Goal: Task Accomplishment & Management: Manage account settings

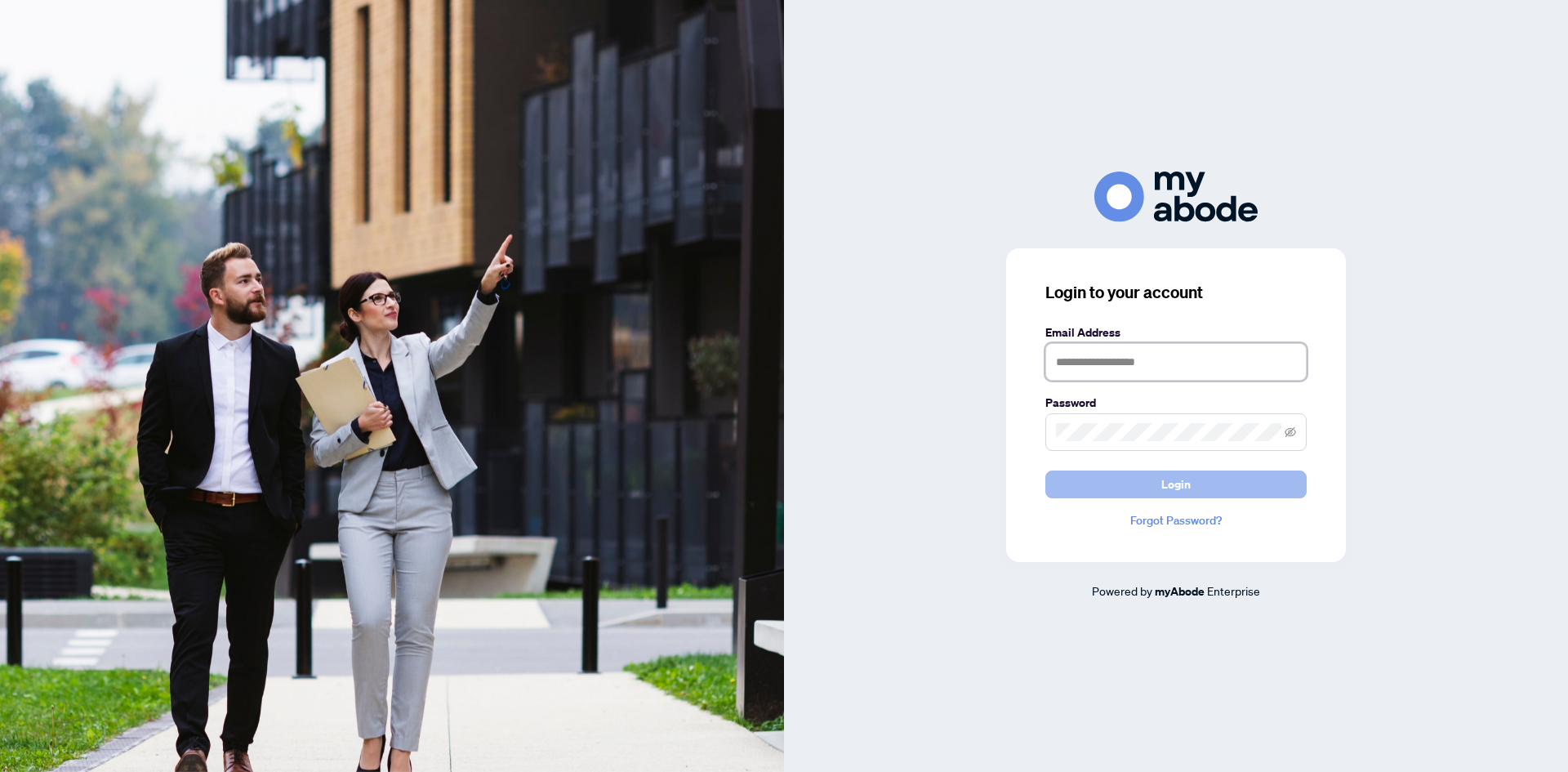
type input "**********"
click at [1079, 484] on button "Login" at bounding box center [1175, 484] width 261 height 28
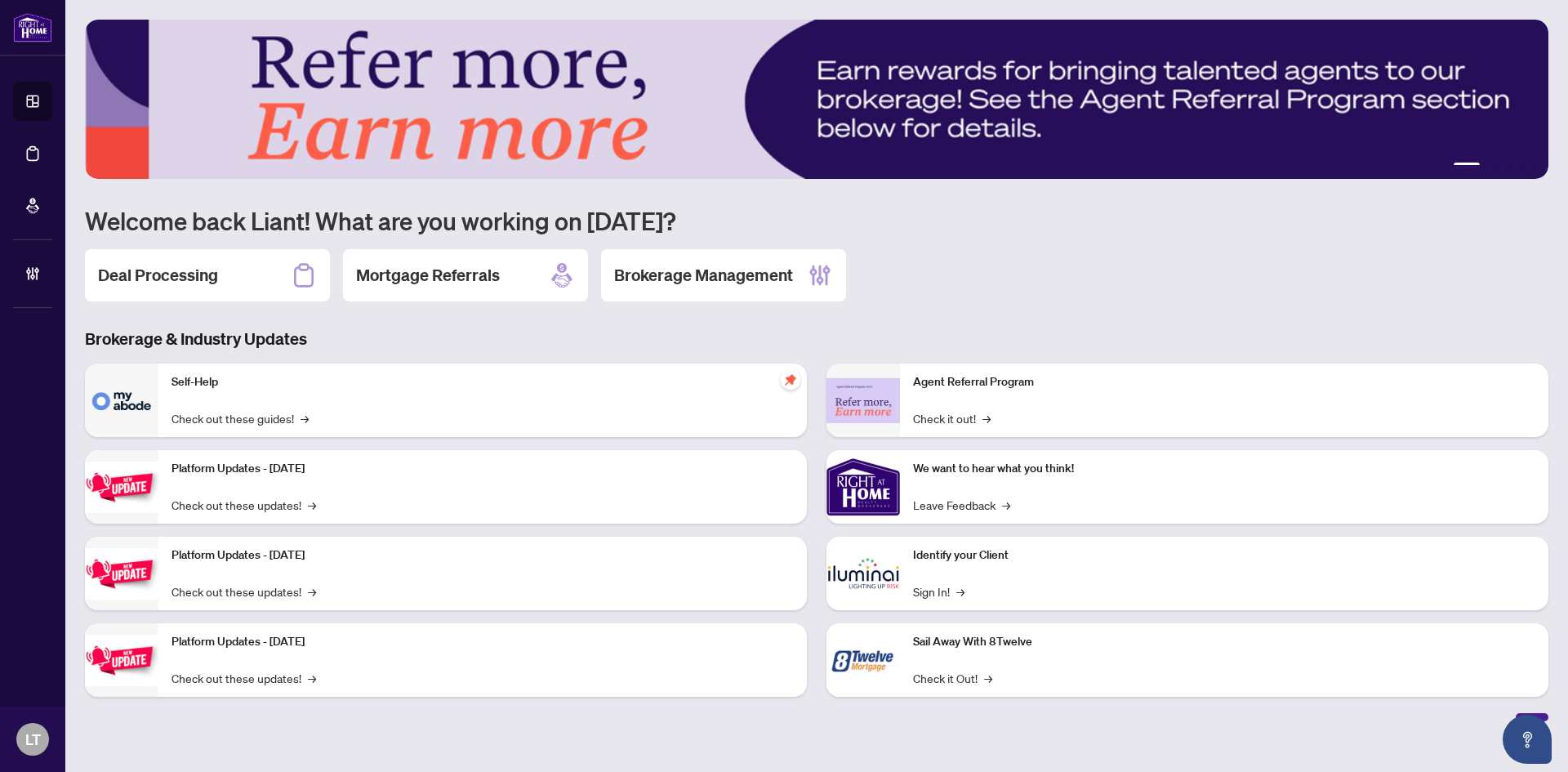
click at [672, 296] on div "Brokerage Management" at bounding box center [723, 275] width 245 height 52
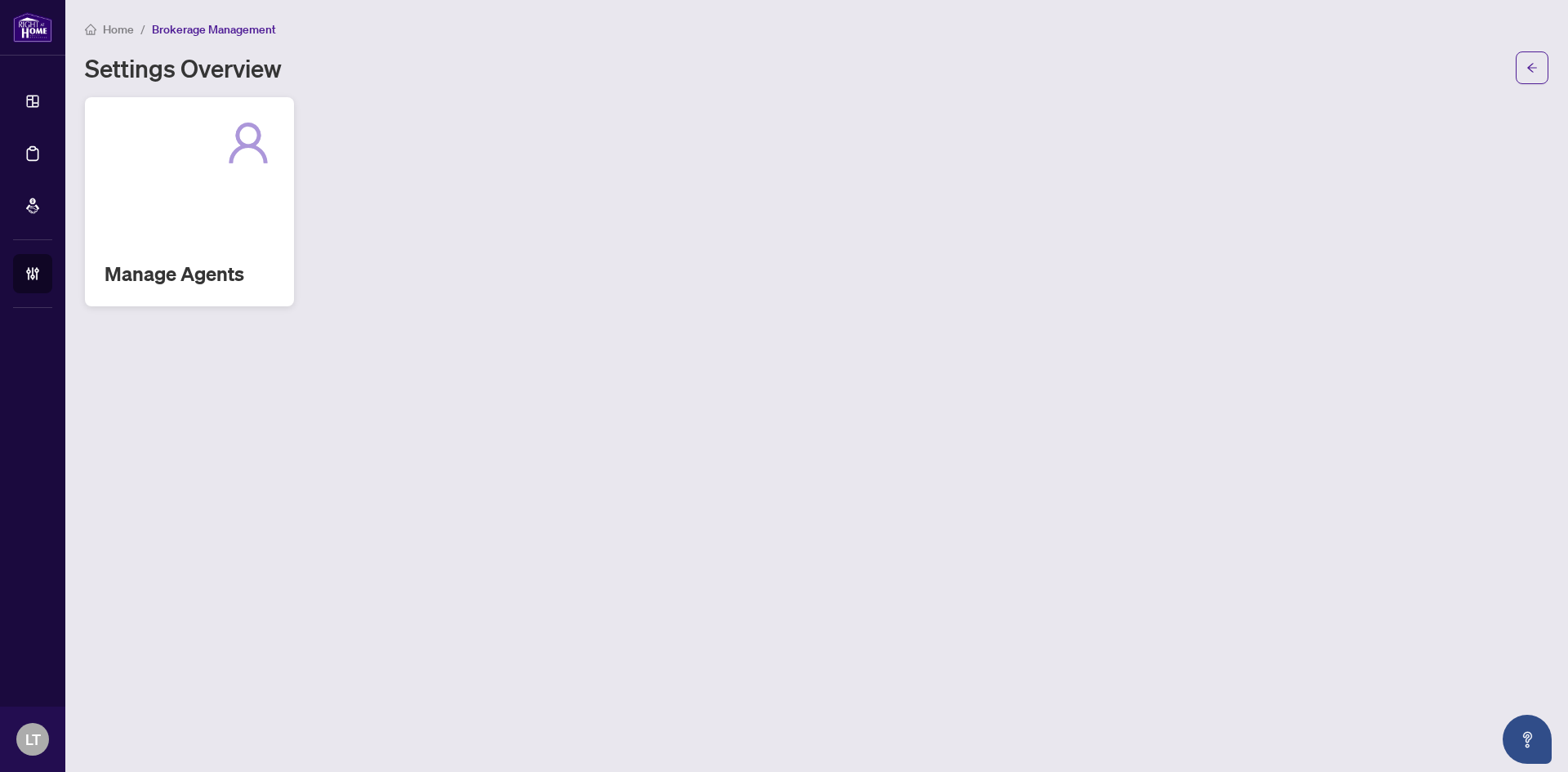
click at [239, 224] on div "Manage Agents" at bounding box center [189, 201] width 209 height 209
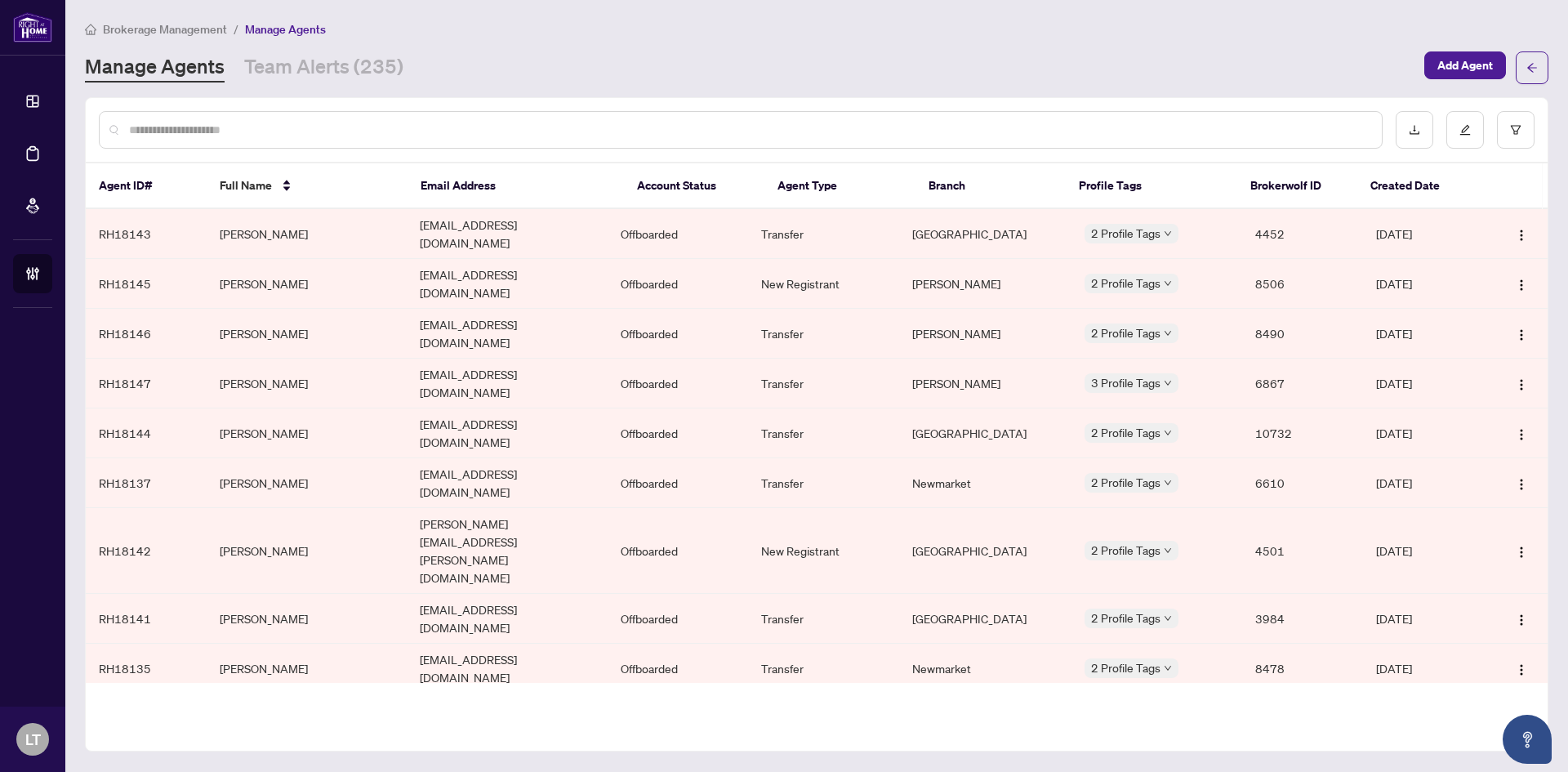
click at [271, 141] on div at bounding box center [741, 129] width 1284 height 37
click at [266, 121] on input "text" at bounding box center [749, 129] width 1240 height 18
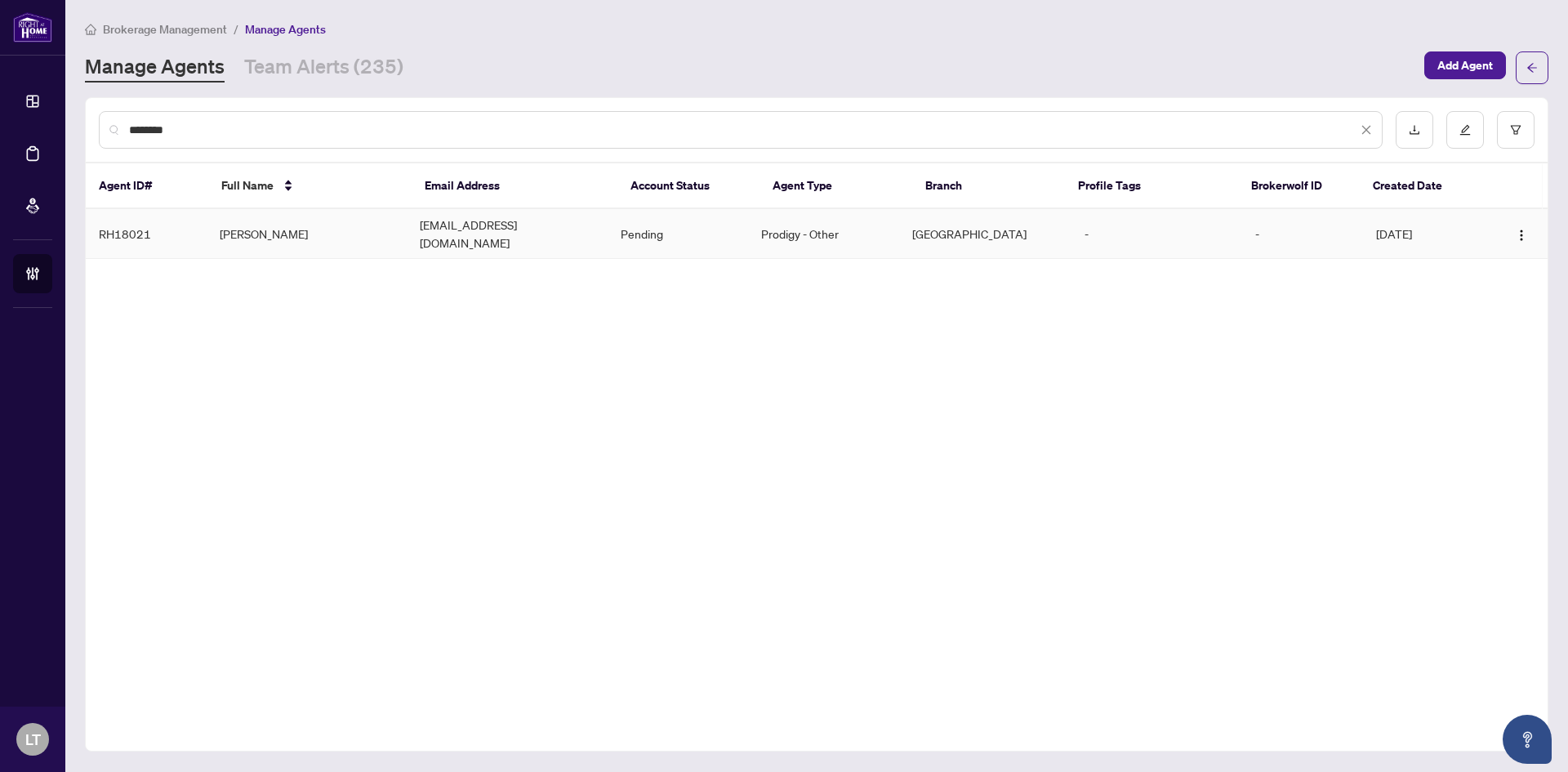
type input "********"
click at [274, 232] on td "Julian Ceballos" at bounding box center [307, 233] width 201 height 49
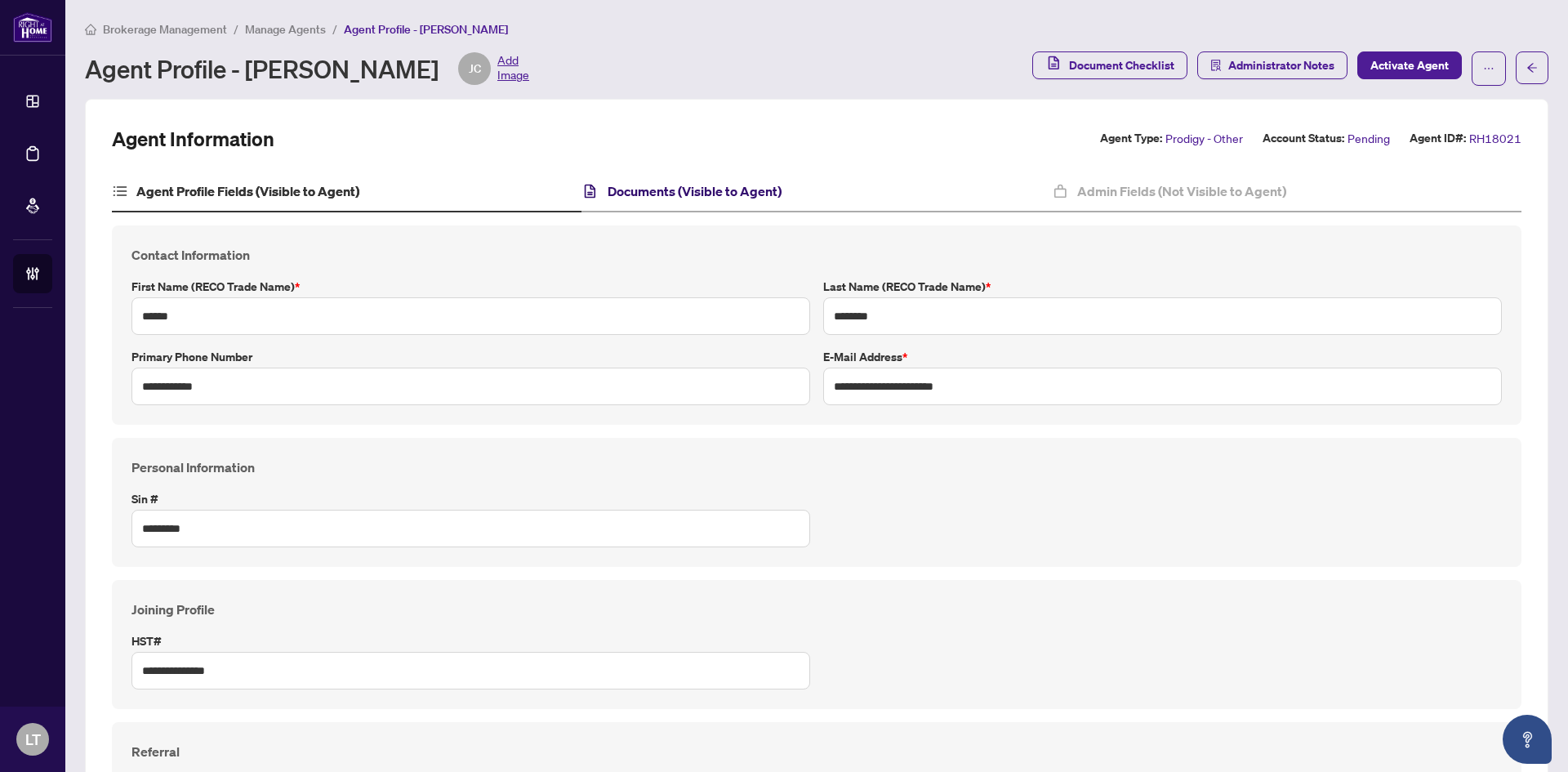
click at [644, 188] on h4 "Documents (Visible to Agent)" at bounding box center [695, 191] width 174 height 20
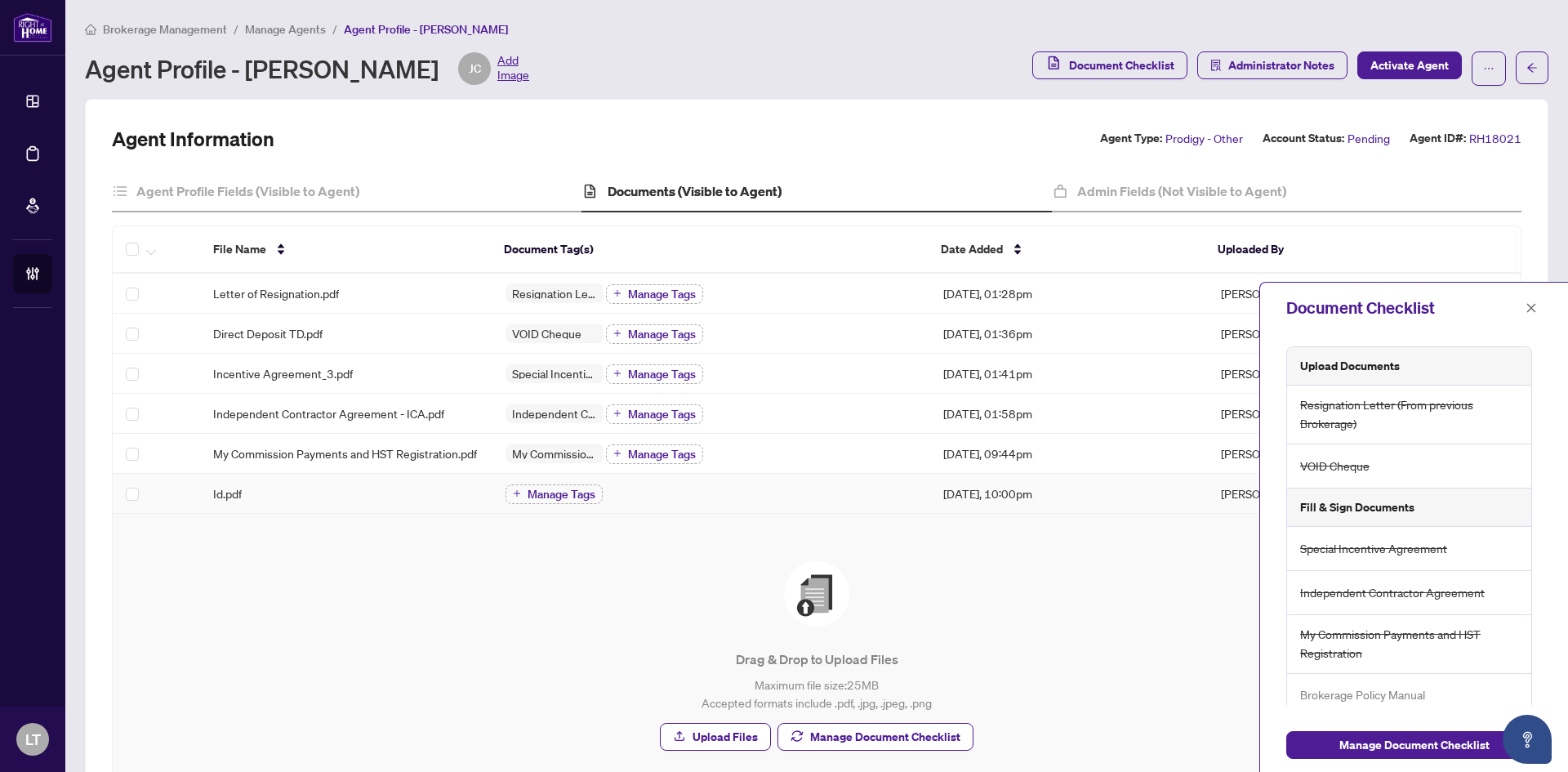
click at [219, 499] on span "Id.pdf" at bounding box center [227, 493] width 29 height 18
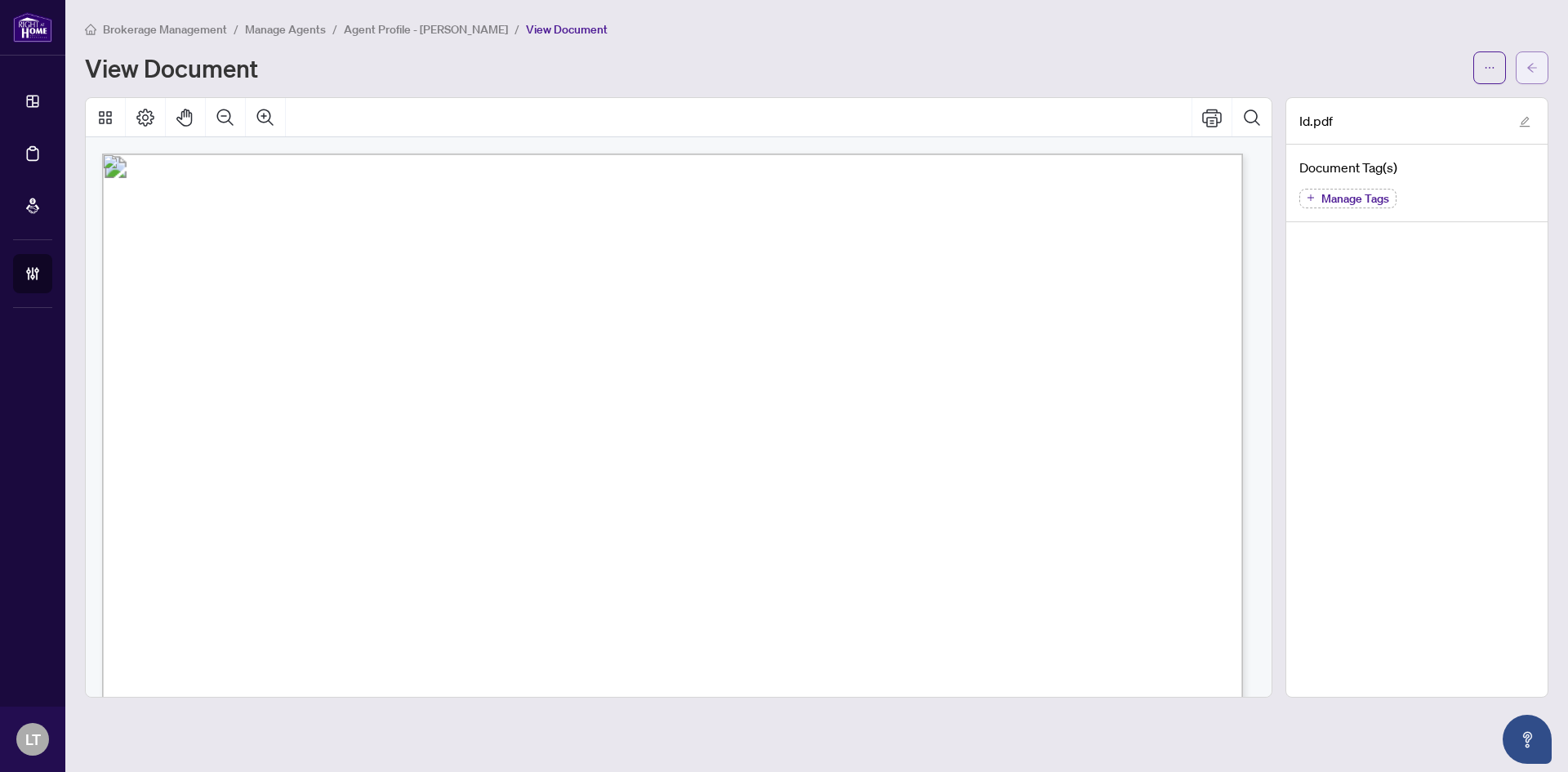
click at [1526, 59] on button "button" at bounding box center [1532, 68] width 33 height 33
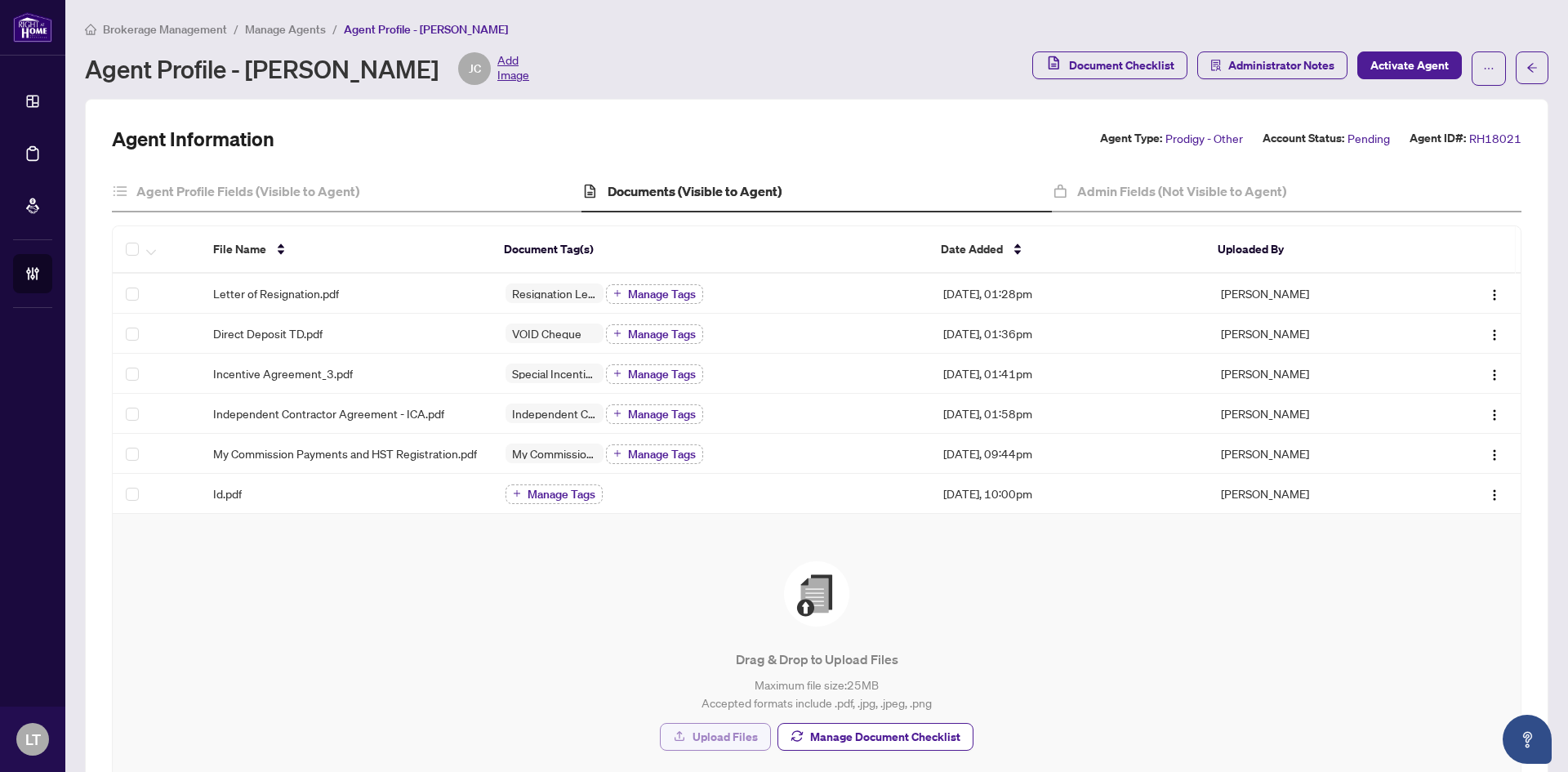
click at [701, 748] on span "Upload Files" at bounding box center [725, 736] width 65 height 26
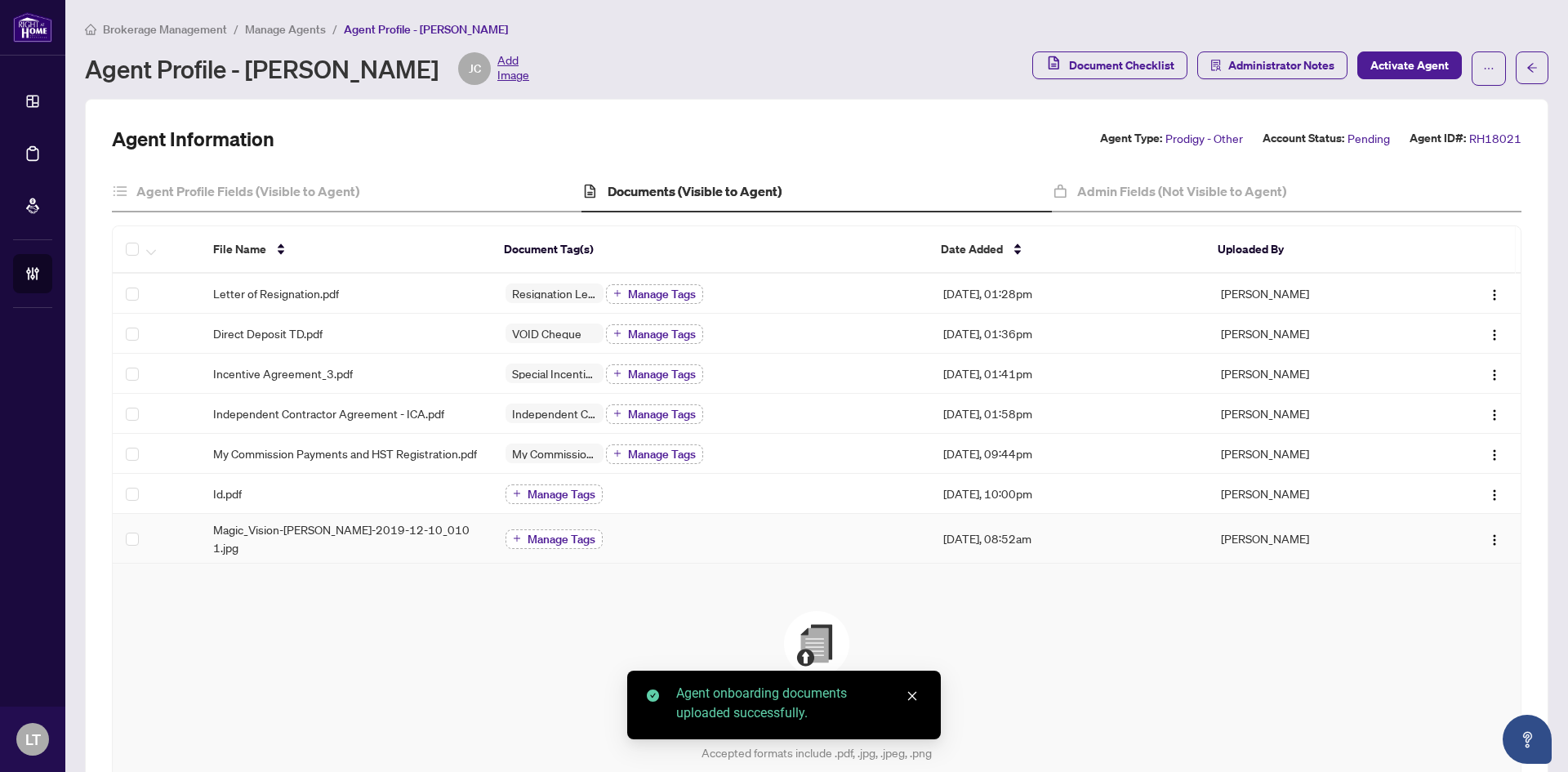
click at [543, 545] on span "Manage Tags" at bounding box center [561, 539] width 68 height 11
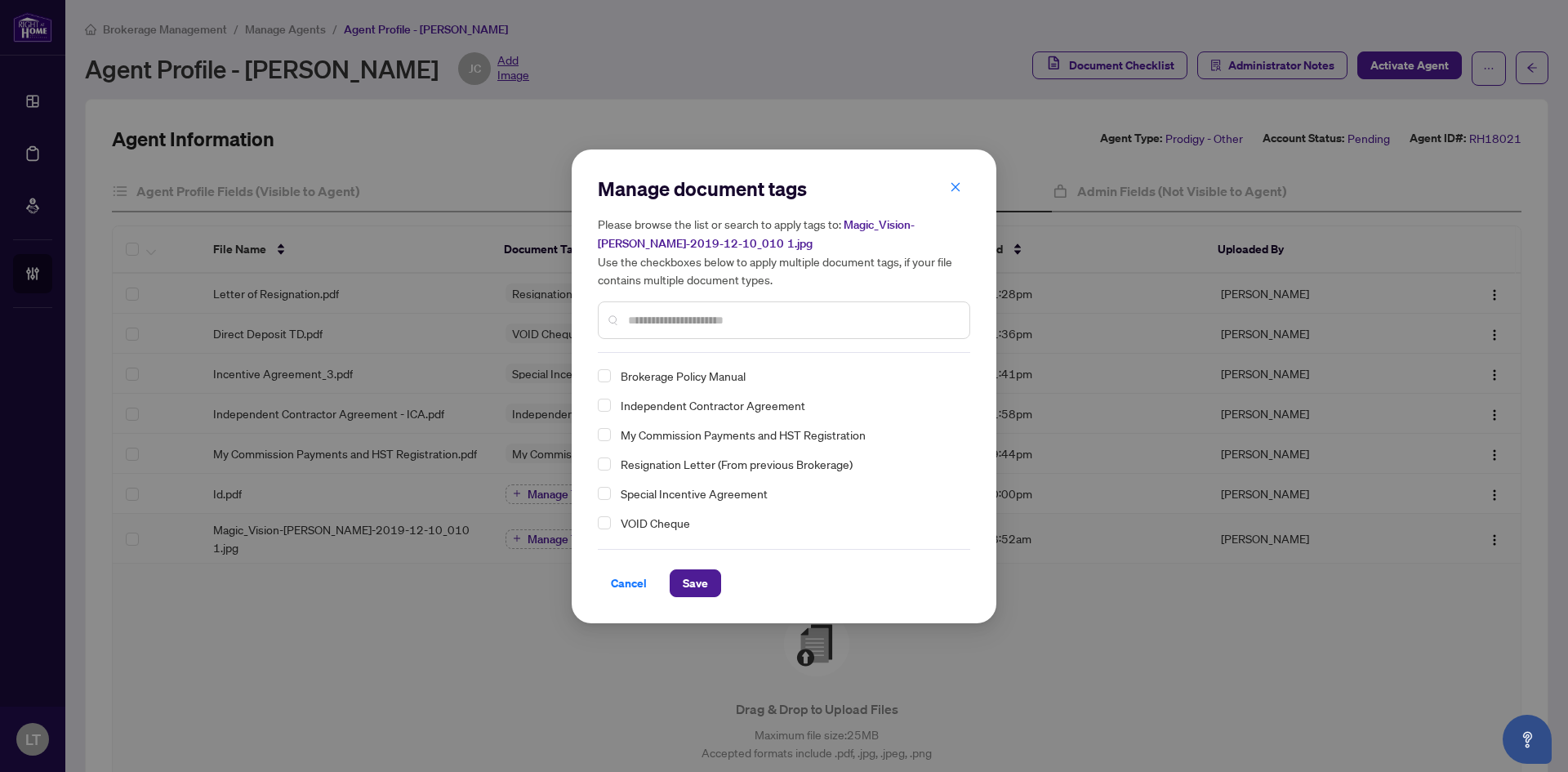
click at [662, 302] on div at bounding box center [783, 320] width 372 height 37
click at [659, 322] on input "text" at bounding box center [792, 320] width 329 height 18
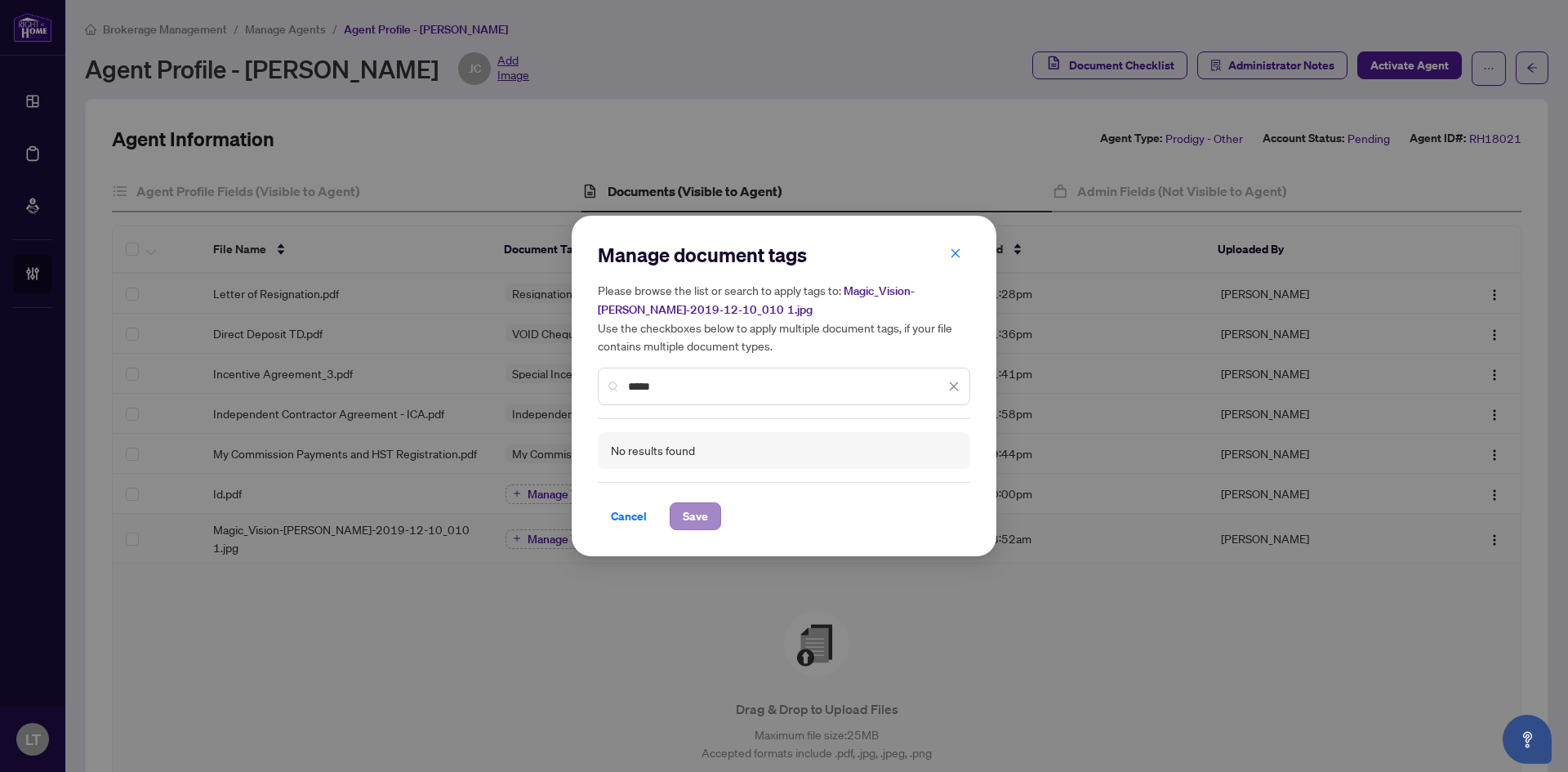
type input "*****"
click at [691, 518] on span "Save" at bounding box center [695, 516] width 25 height 26
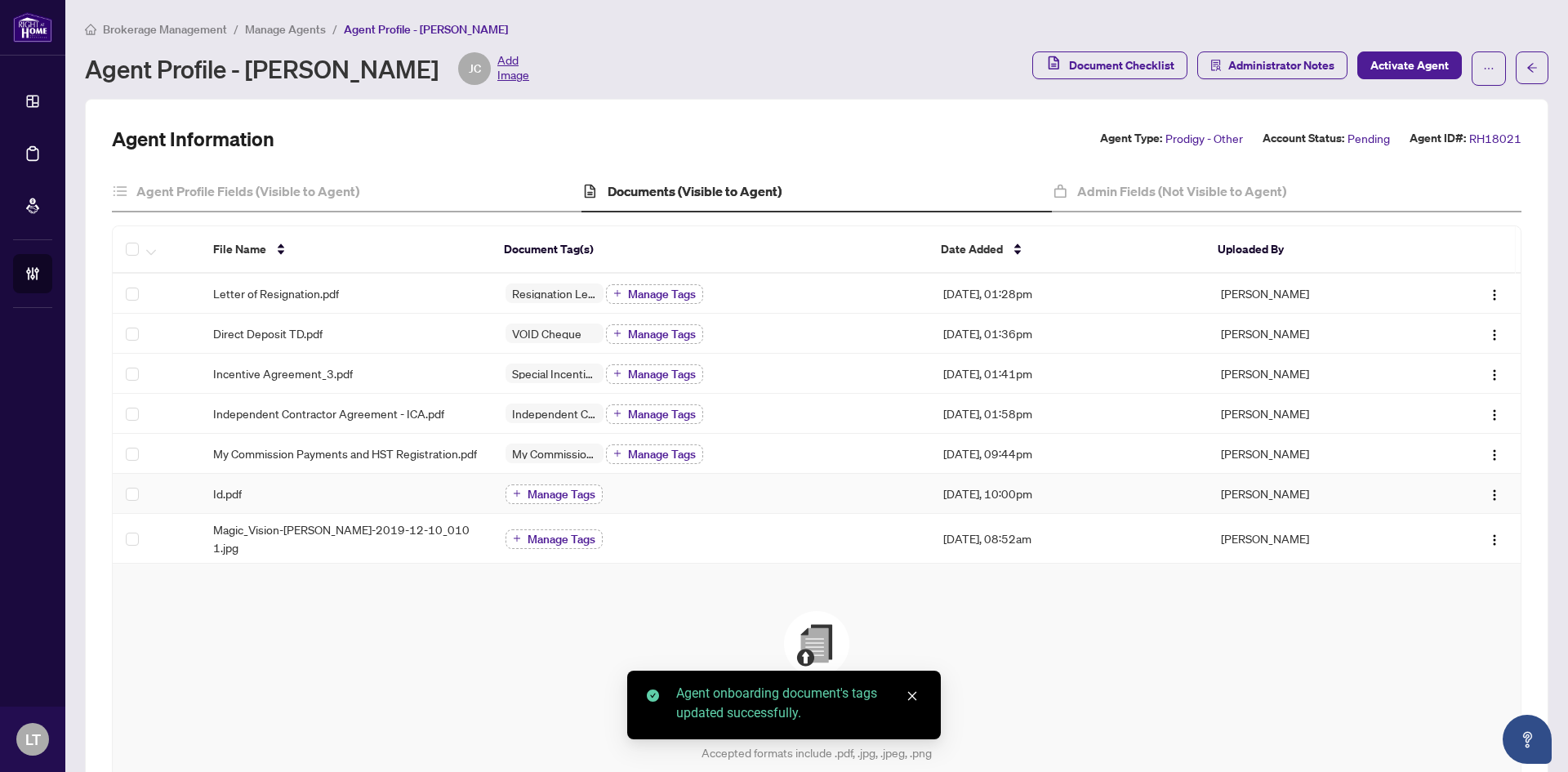
click at [547, 500] on span "Manage Tags" at bounding box center [561, 494] width 68 height 11
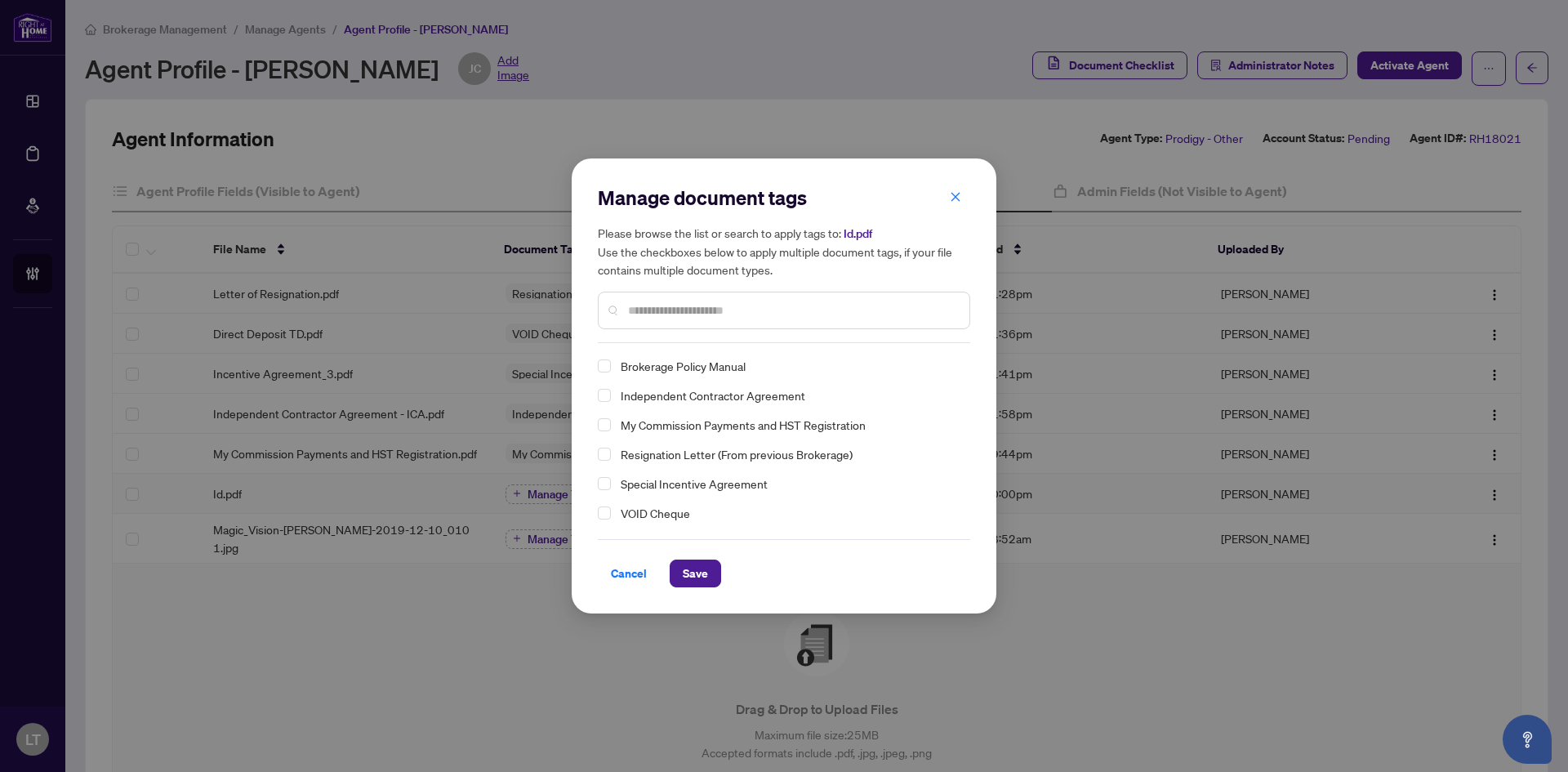
click at [631, 309] on input "text" at bounding box center [792, 311] width 329 height 18
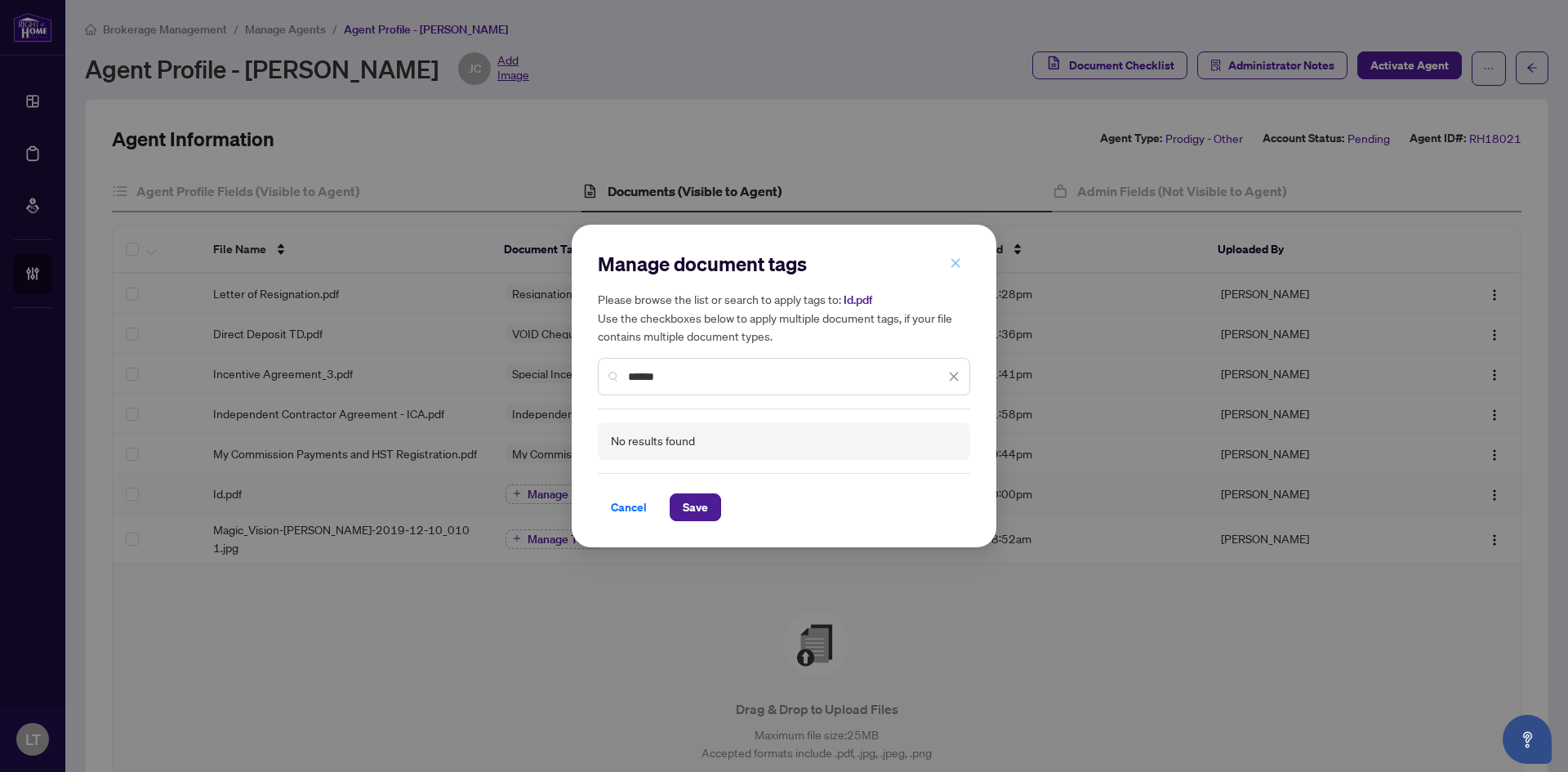
type input "******"
click at [960, 261] on icon "close" at bounding box center [955, 263] width 11 height 11
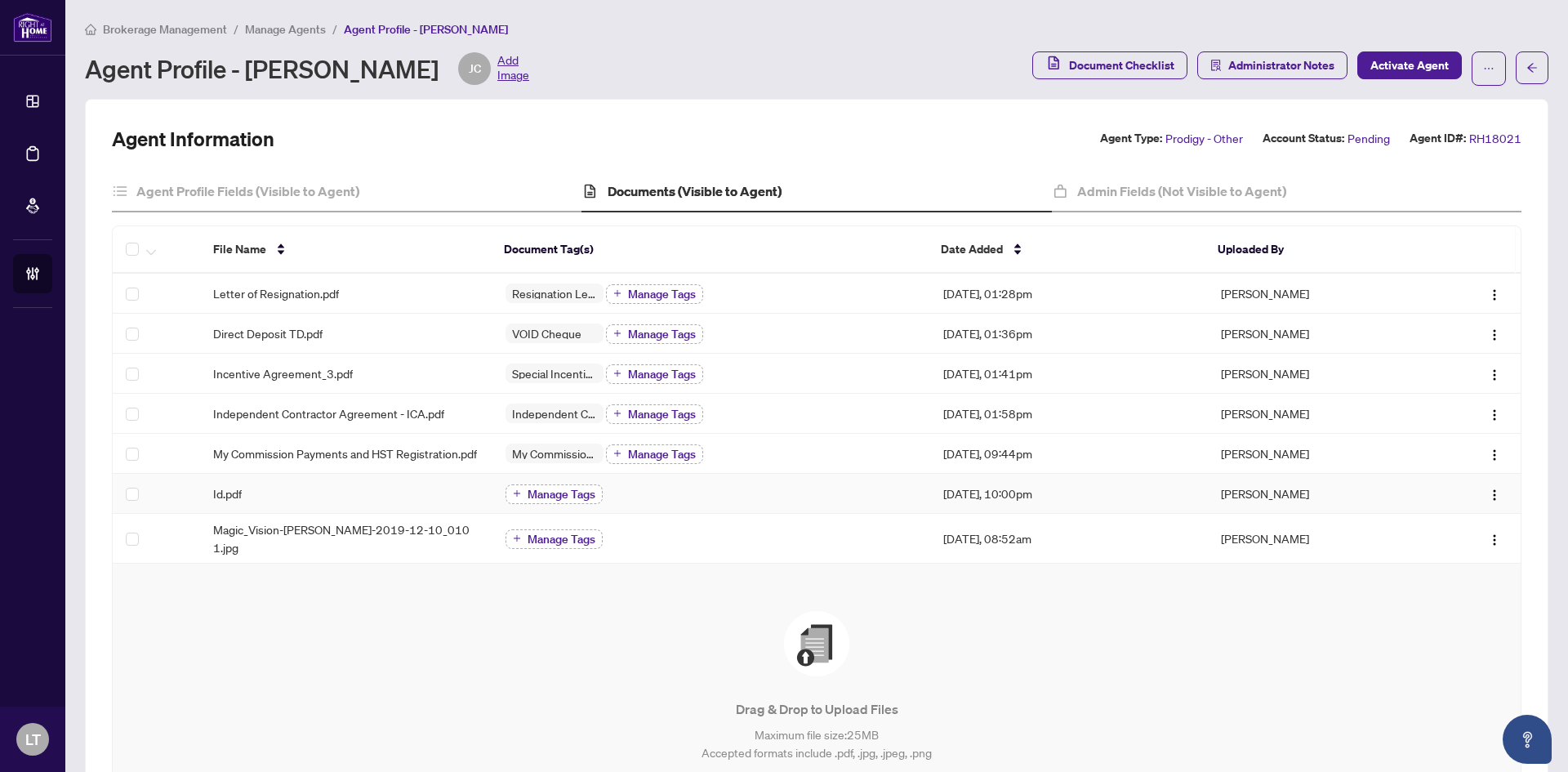
click at [513, 494] on icon "plus" at bounding box center [517, 494] width 7 height 1
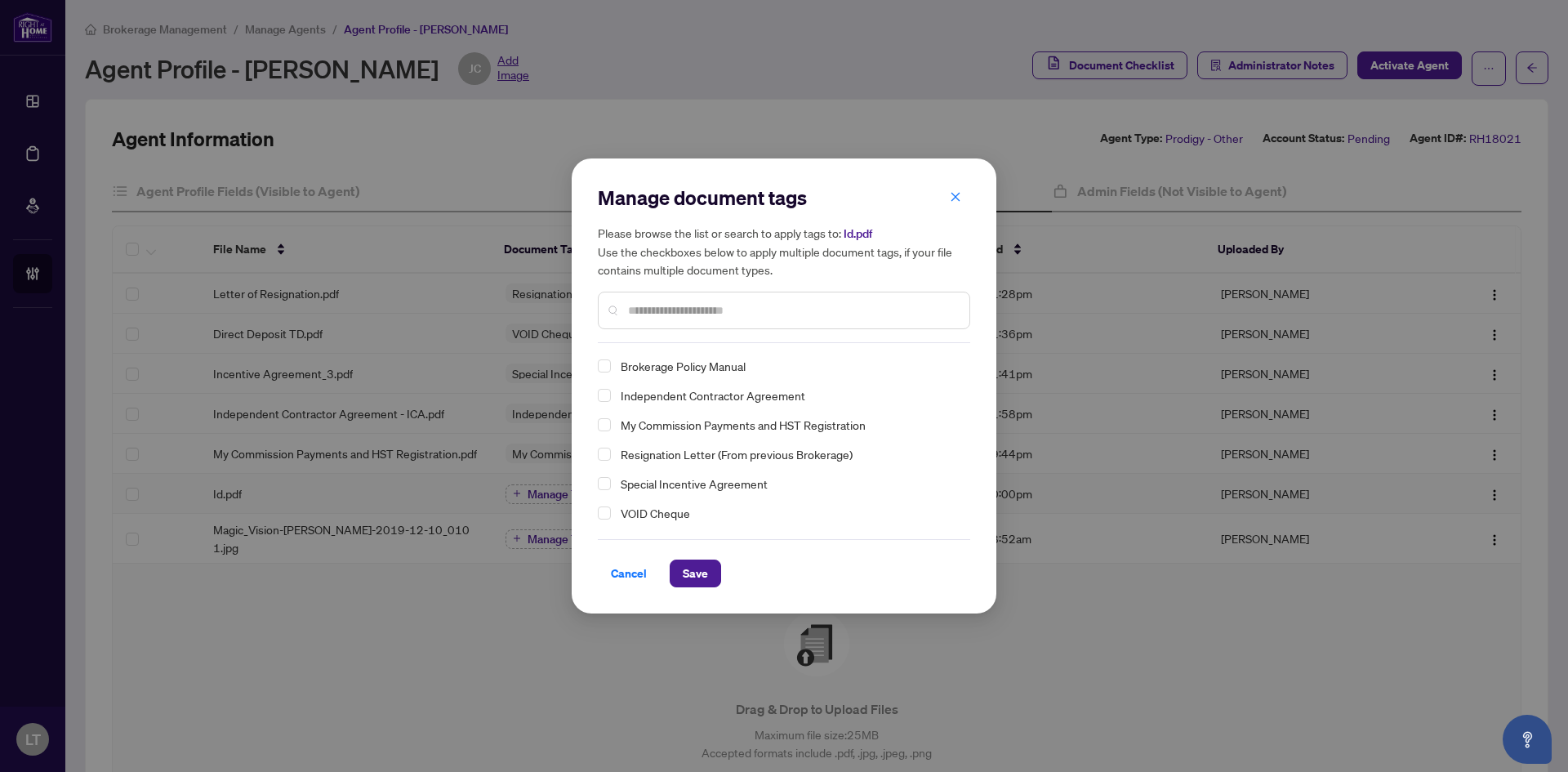
click at [673, 309] on input "text" at bounding box center [792, 311] width 329 height 18
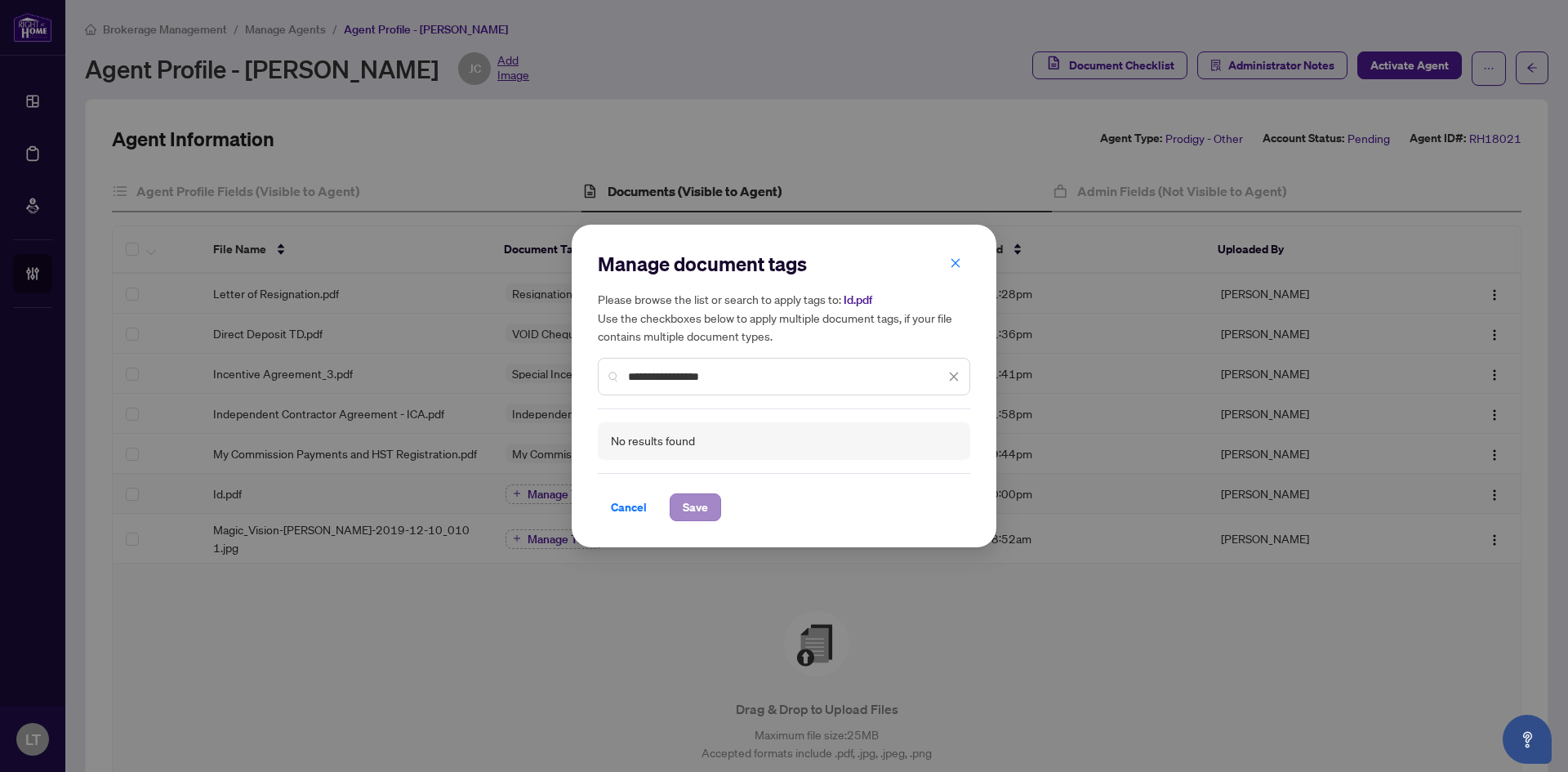
type input "**********"
click at [711, 507] on button "Save" at bounding box center [695, 507] width 51 height 28
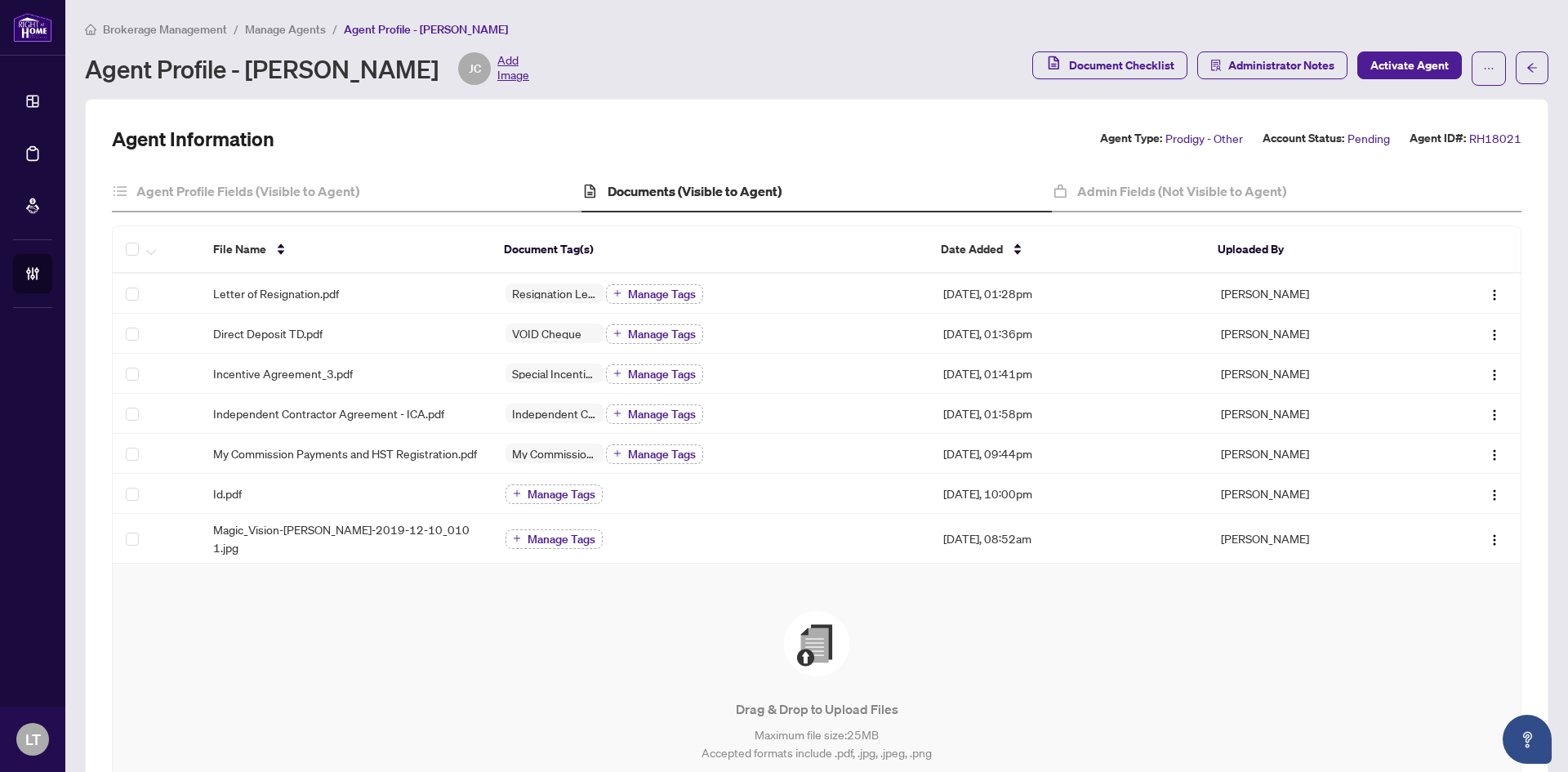
click at [273, 22] on span "Manage Agents" at bounding box center [285, 29] width 81 height 15
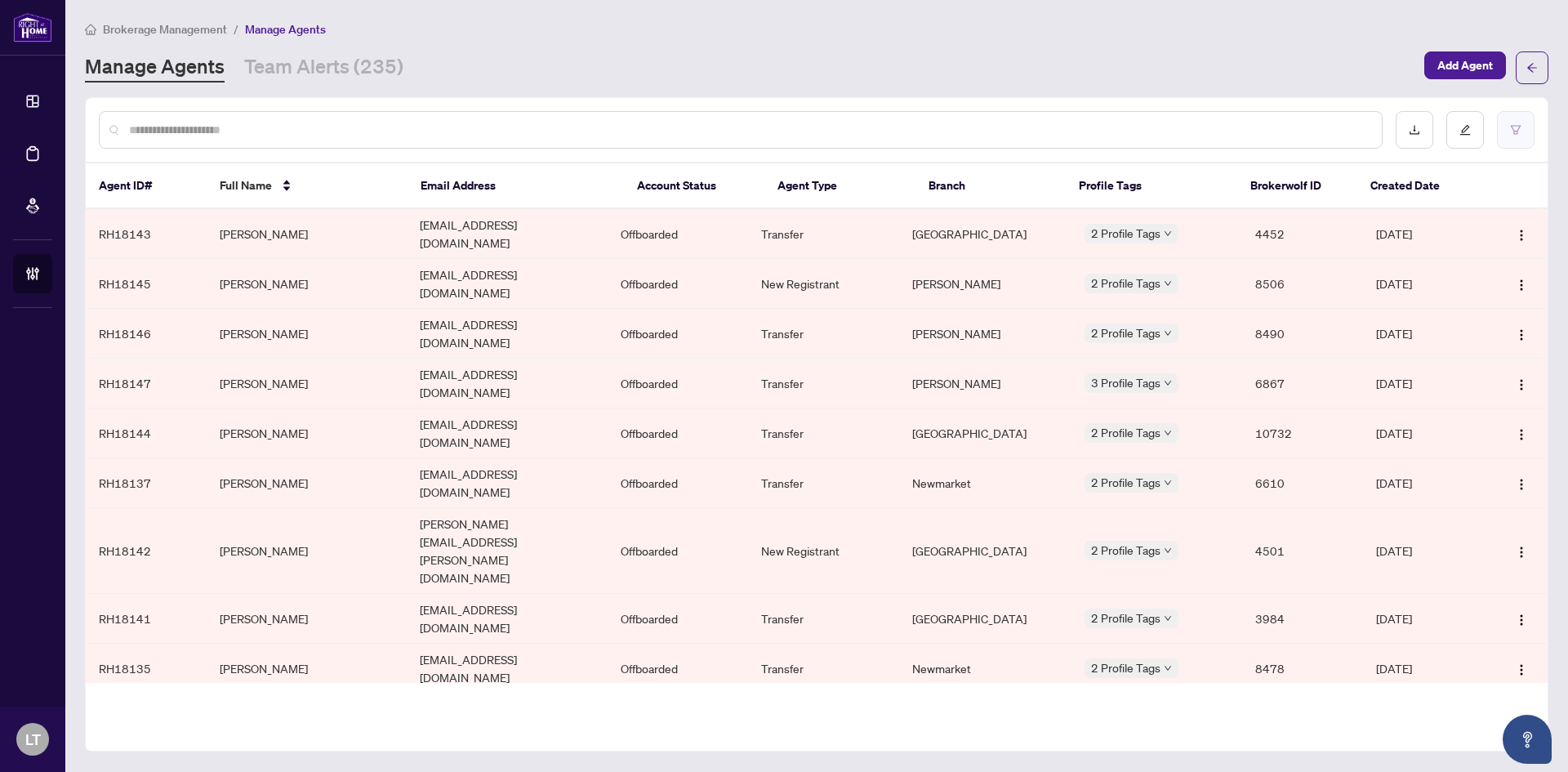
click at [1515, 133] on icon "filter" at bounding box center [1515, 129] width 11 height 11
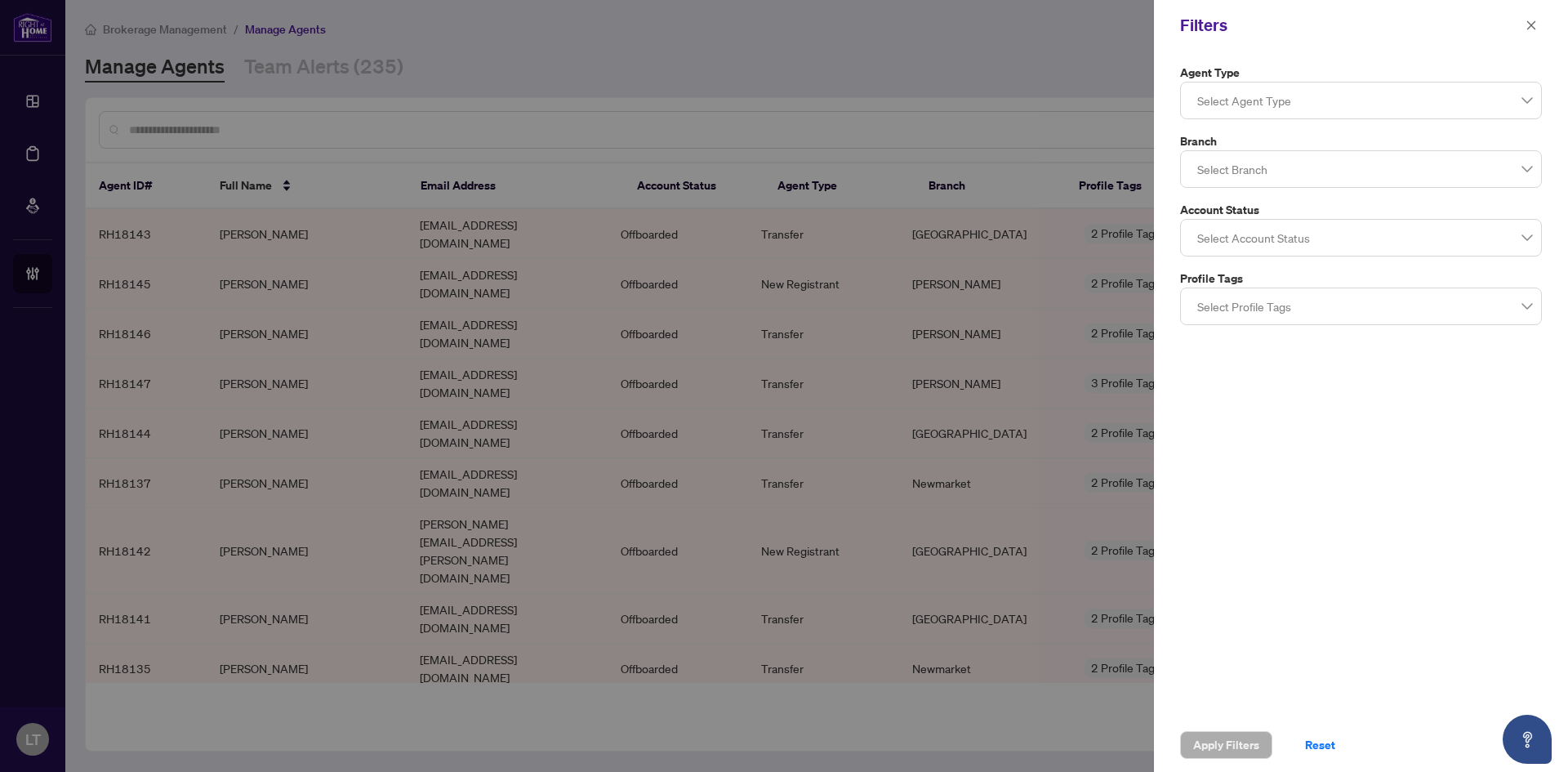
click at [1537, 105] on div "Select Agent Type" at bounding box center [1361, 100] width 362 height 37
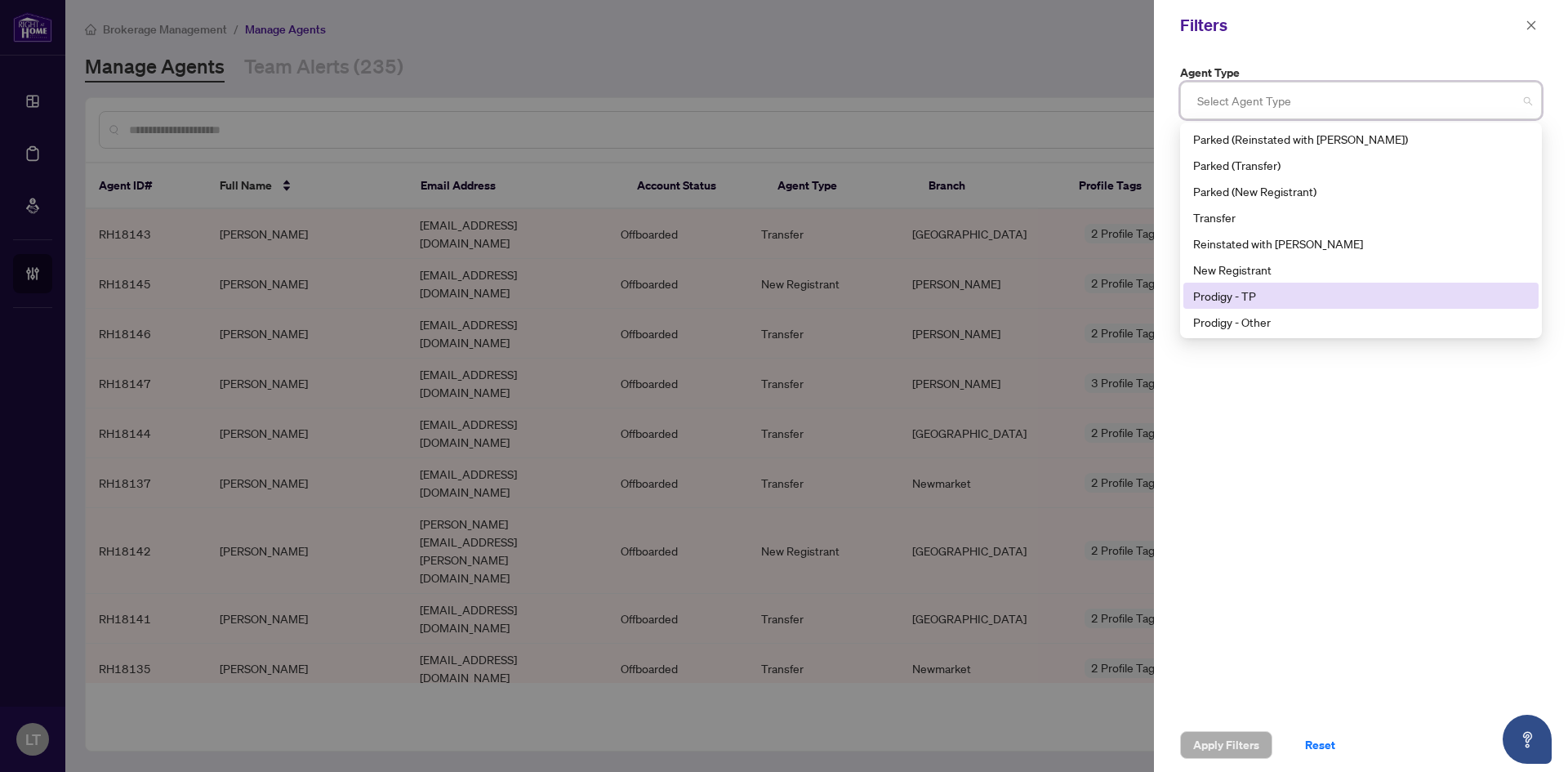
click at [1271, 299] on div "Prodigy - TP" at bounding box center [1361, 296] width 336 height 18
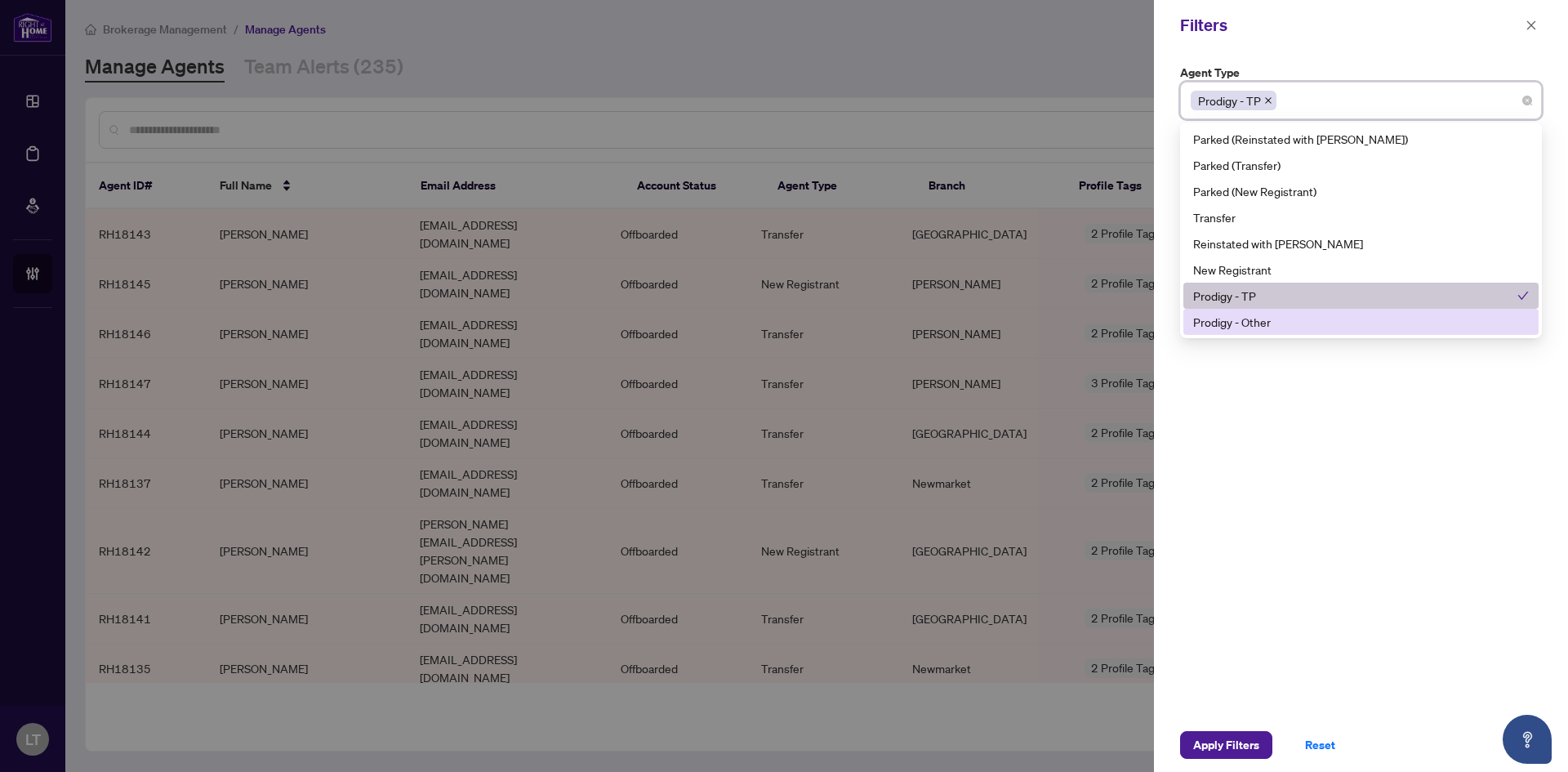
click at [1271, 316] on div "Prodigy - Other" at bounding box center [1361, 322] width 336 height 18
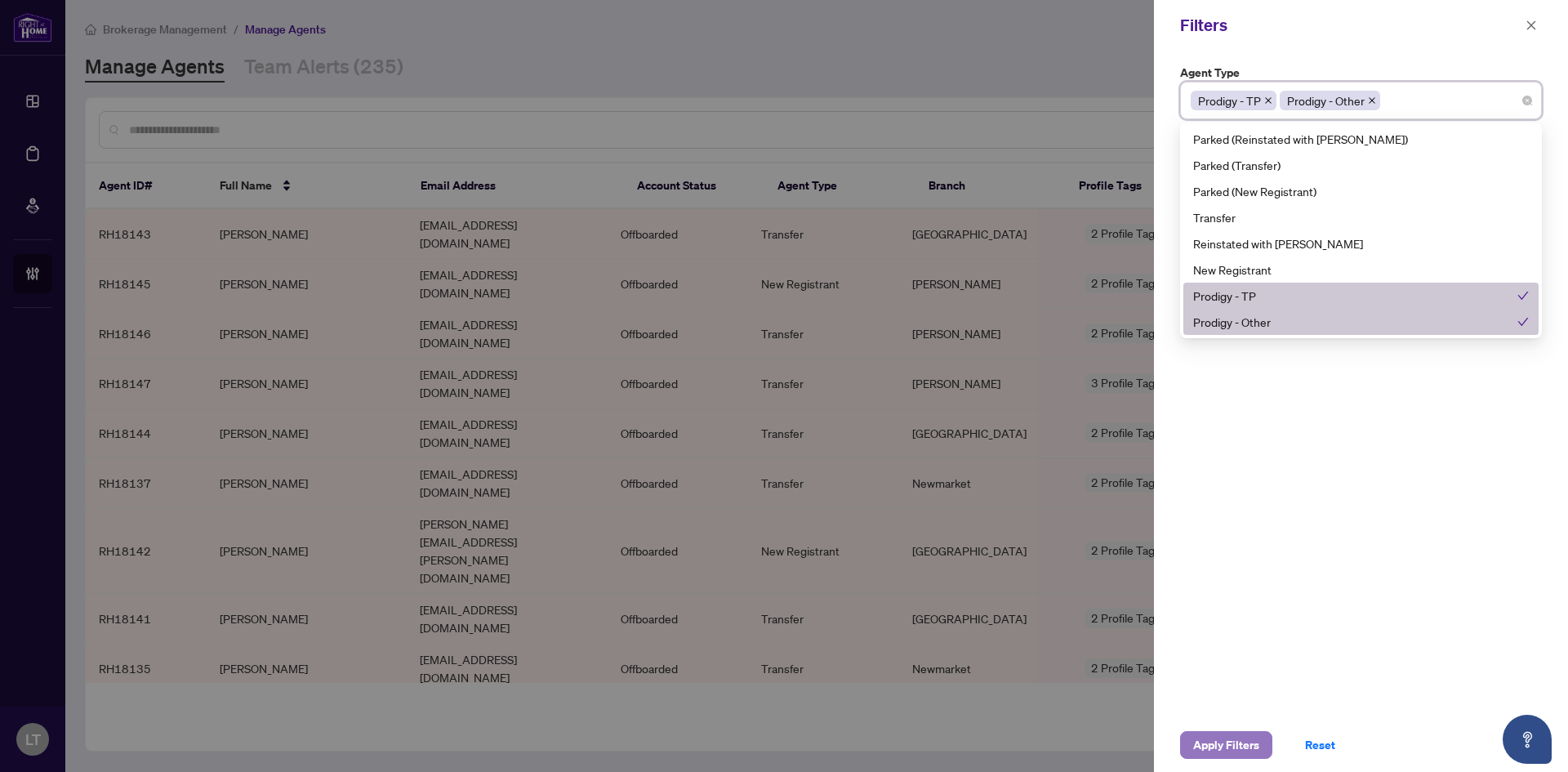
click at [1237, 745] on span "Apply Filters" at bounding box center [1226, 745] width 66 height 26
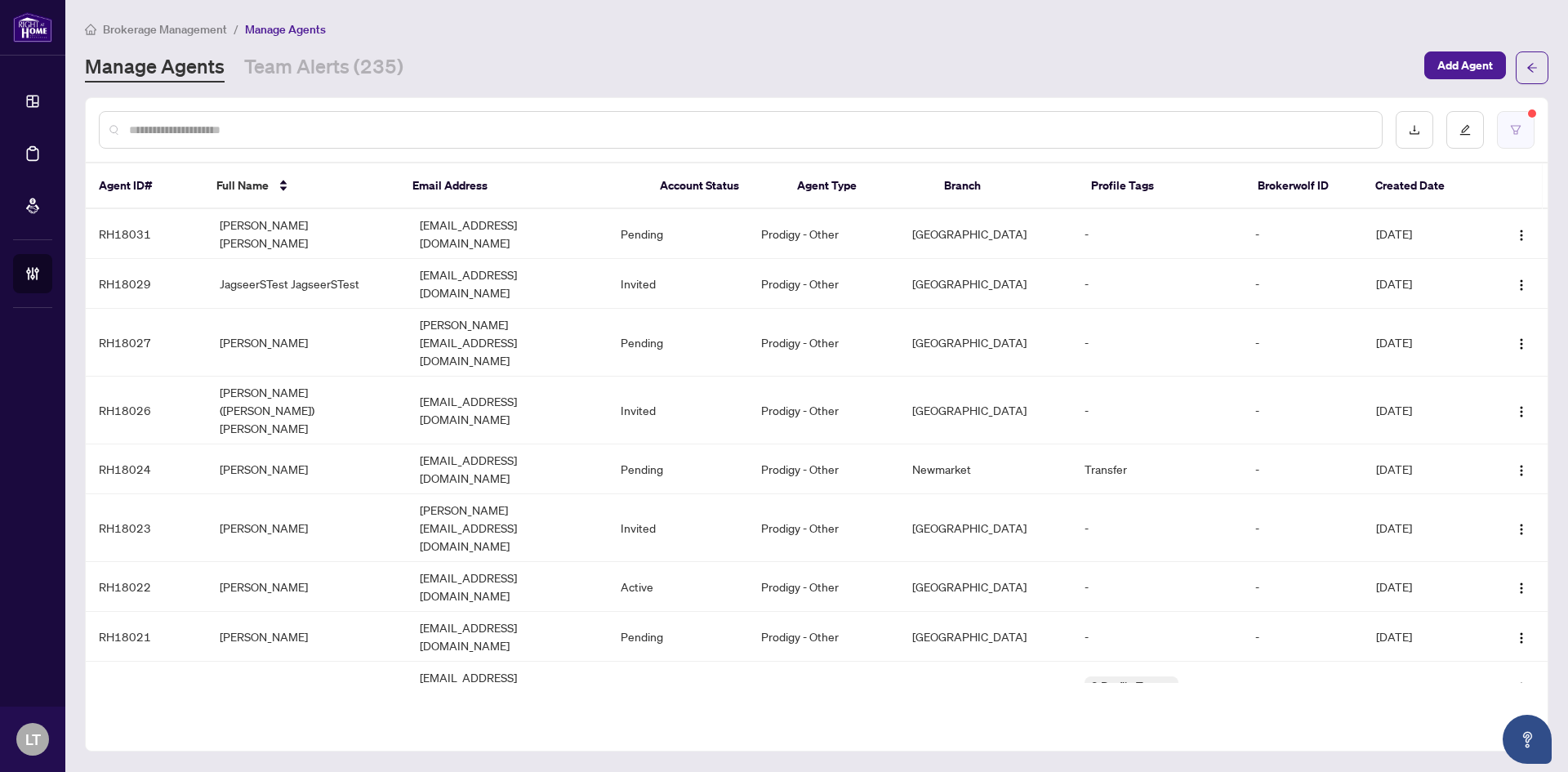
click at [1525, 137] on button "button" at bounding box center [1515, 129] width 37 height 37
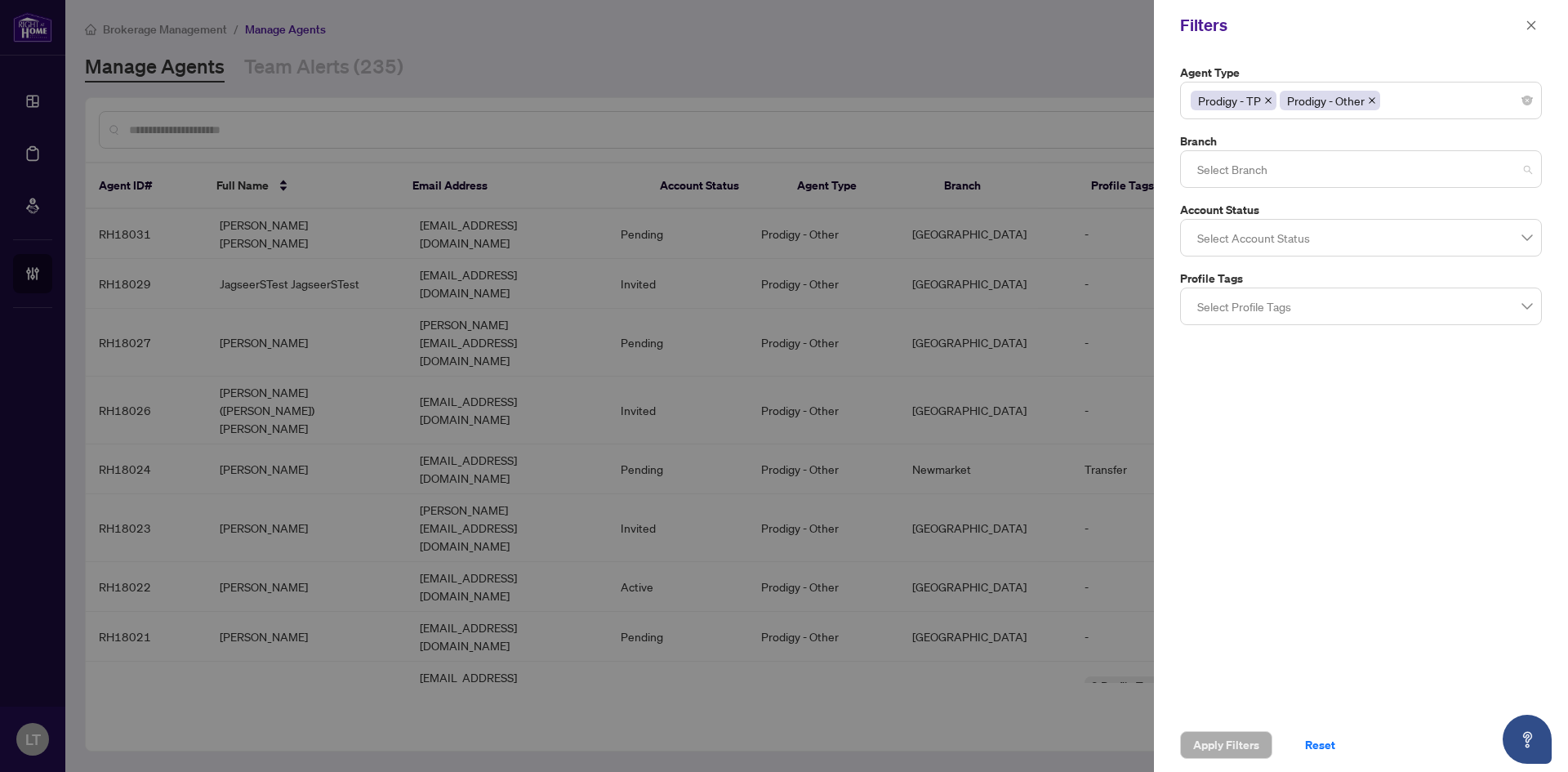
click at [1532, 173] on div "Select Branch" at bounding box center [1361, 168] width 362 height 37
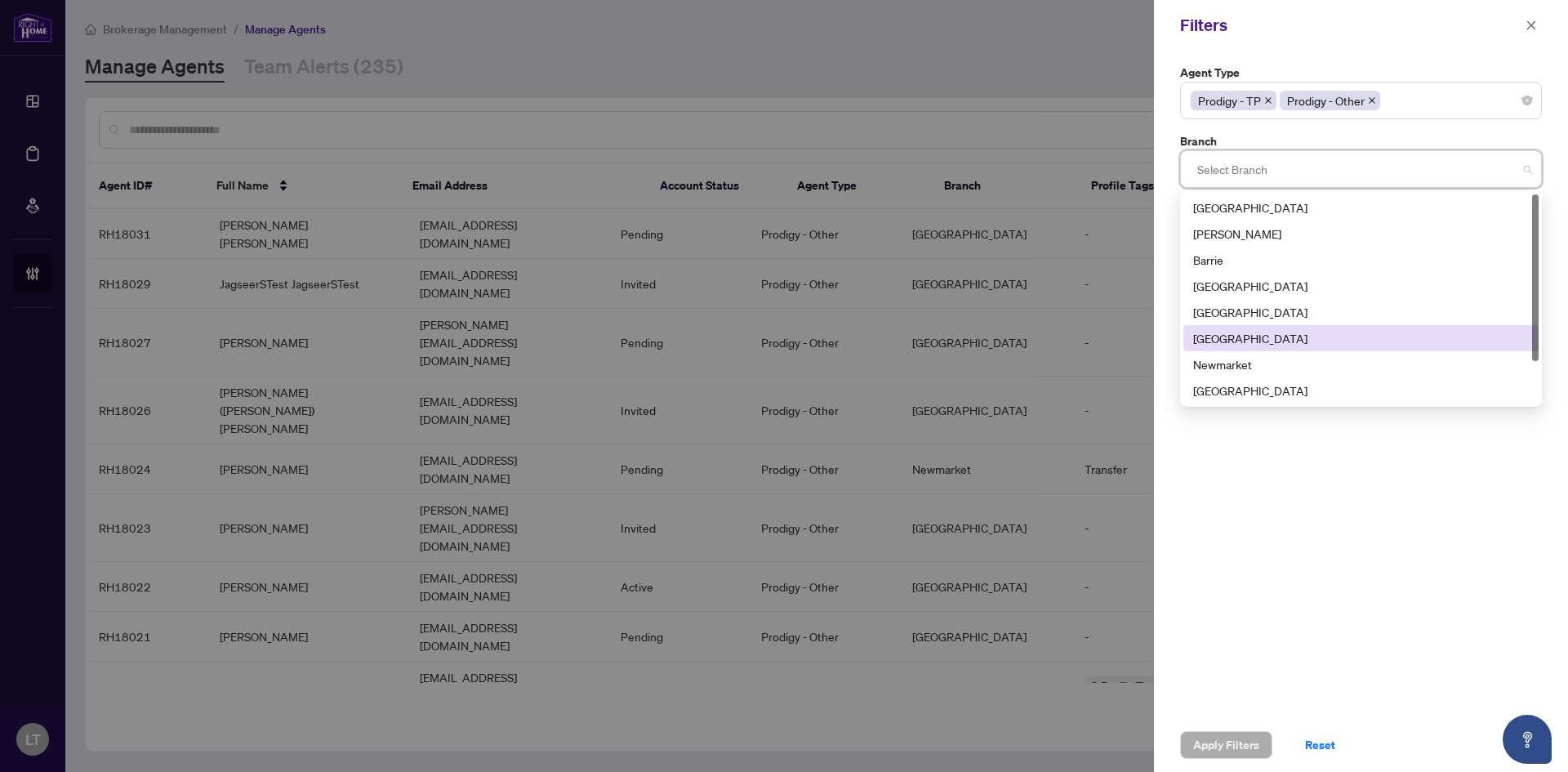
click at [1225, 342] on div "Mississauga" at bounding box center [1361, 338] width 336 height 18
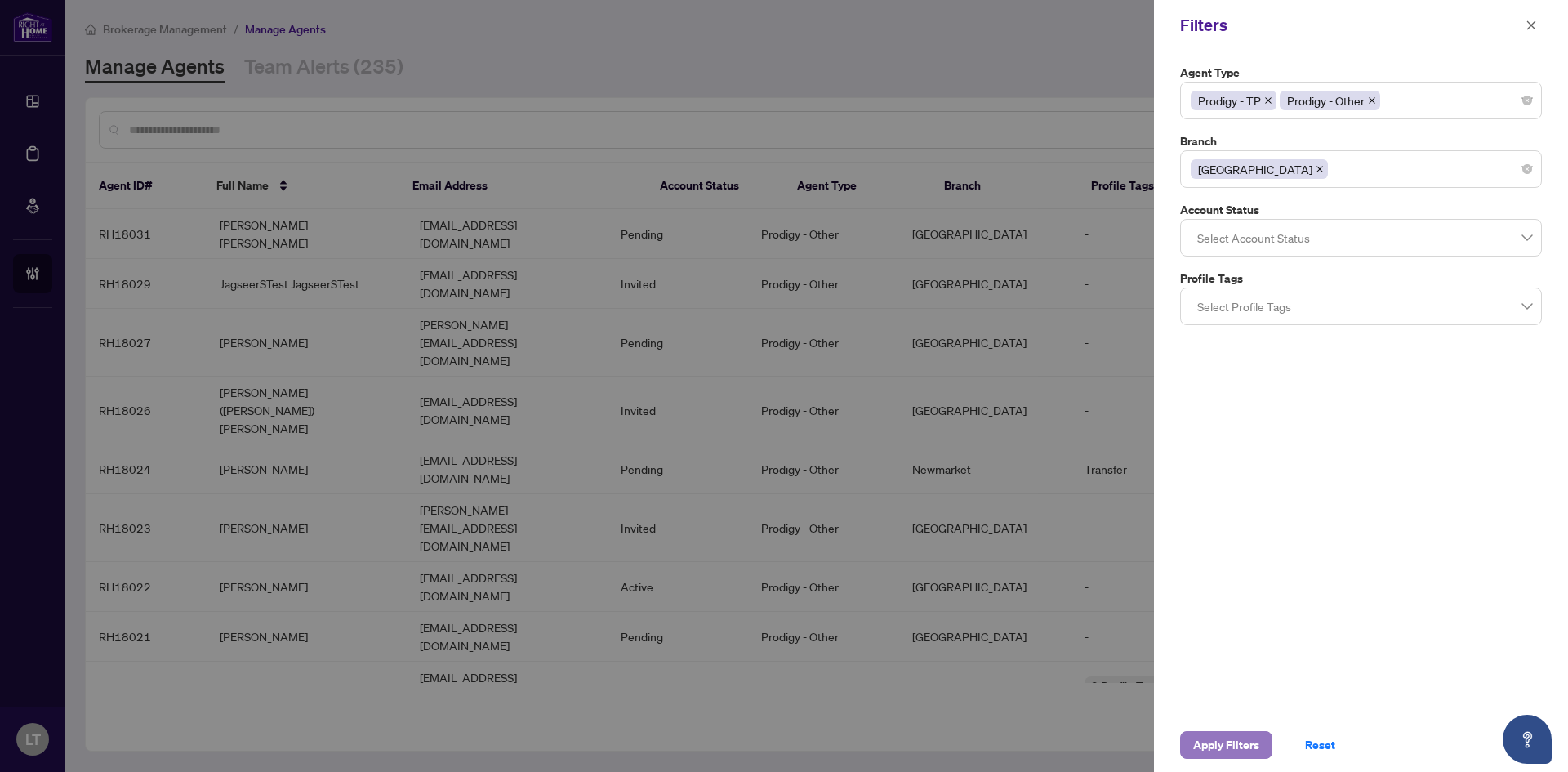
click at [1213, 741] on span "Apply Filters" at bounding box center [1226, 745] width 66 height 26
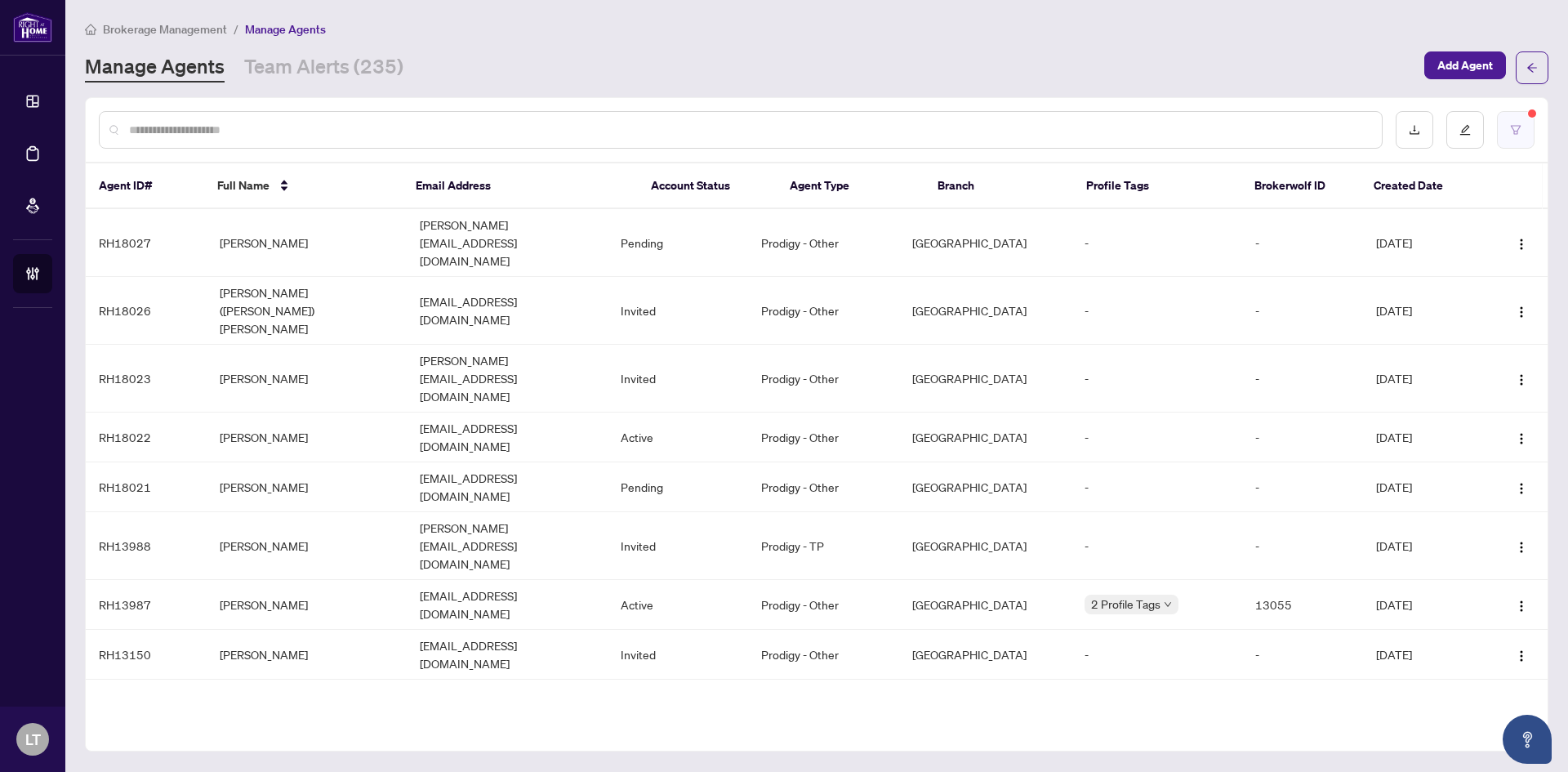
click at [1518, 130] on icon "filter" at bounding box center [1515, 129] width 11 height 11
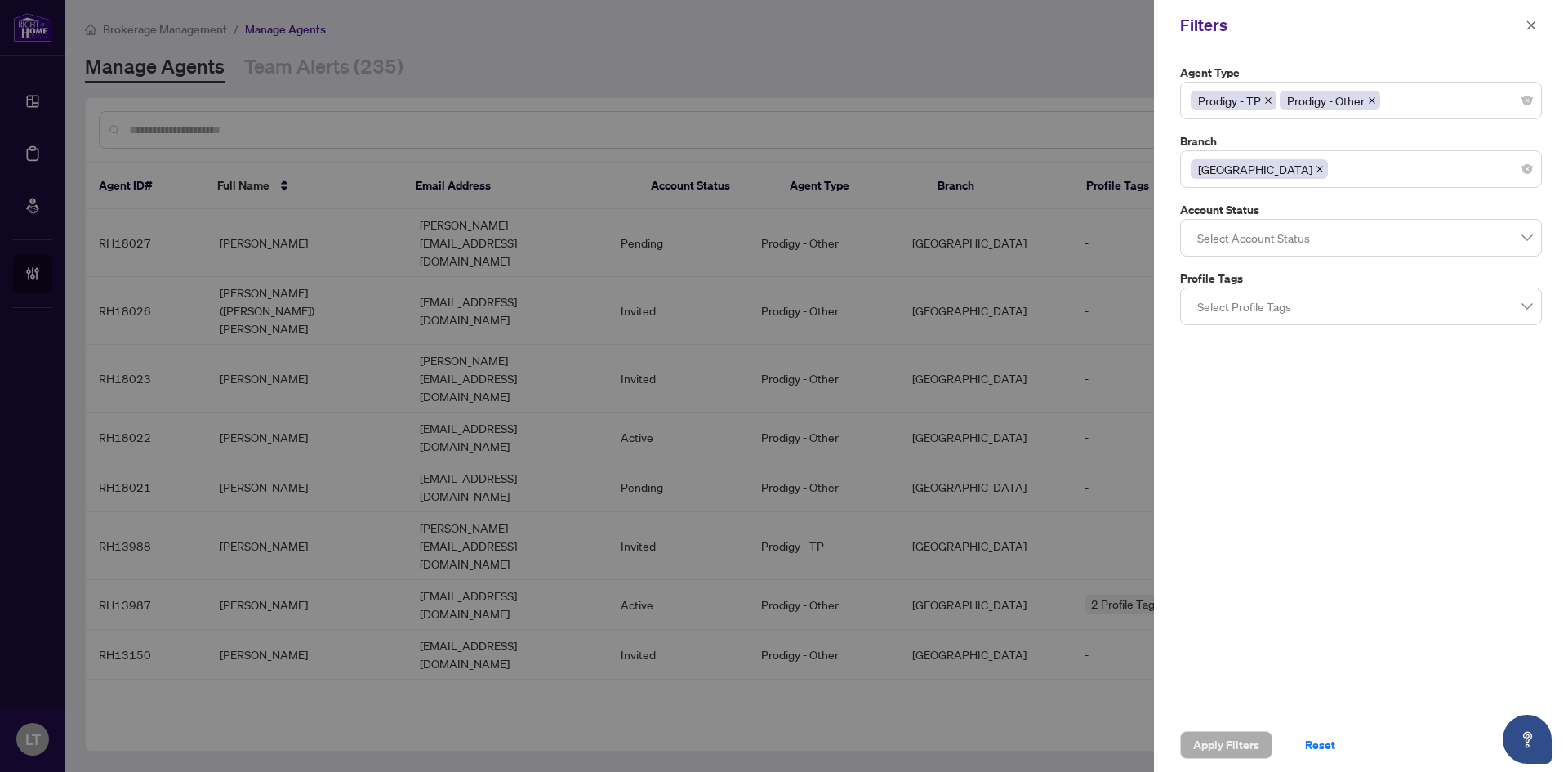
click at [1531, 236] on div at bounding box center [1361, 238] width 341 height 29
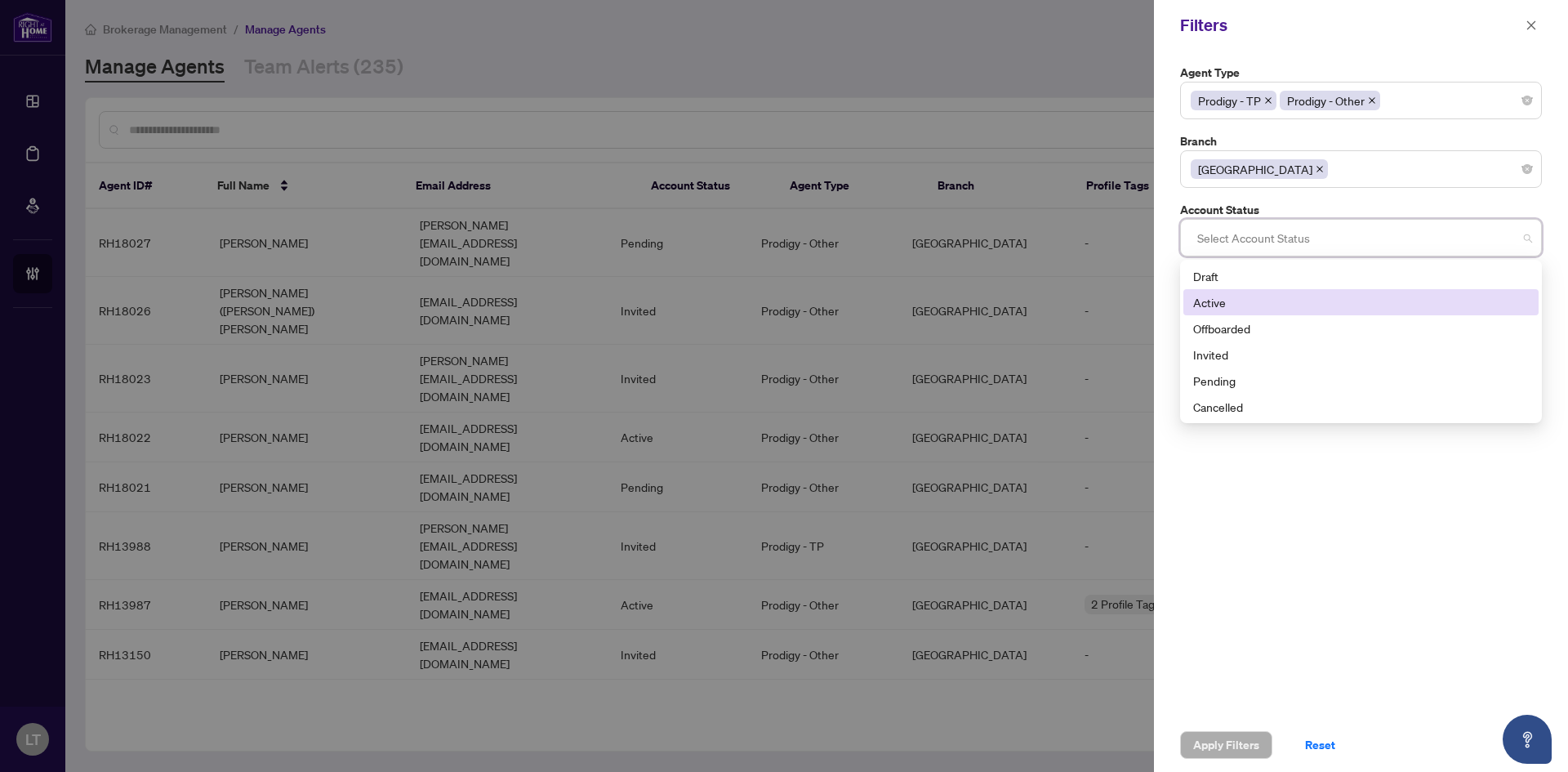
click at [1232, 307] on div "Active" at bounding box center [1361, 302] width 336 height 18
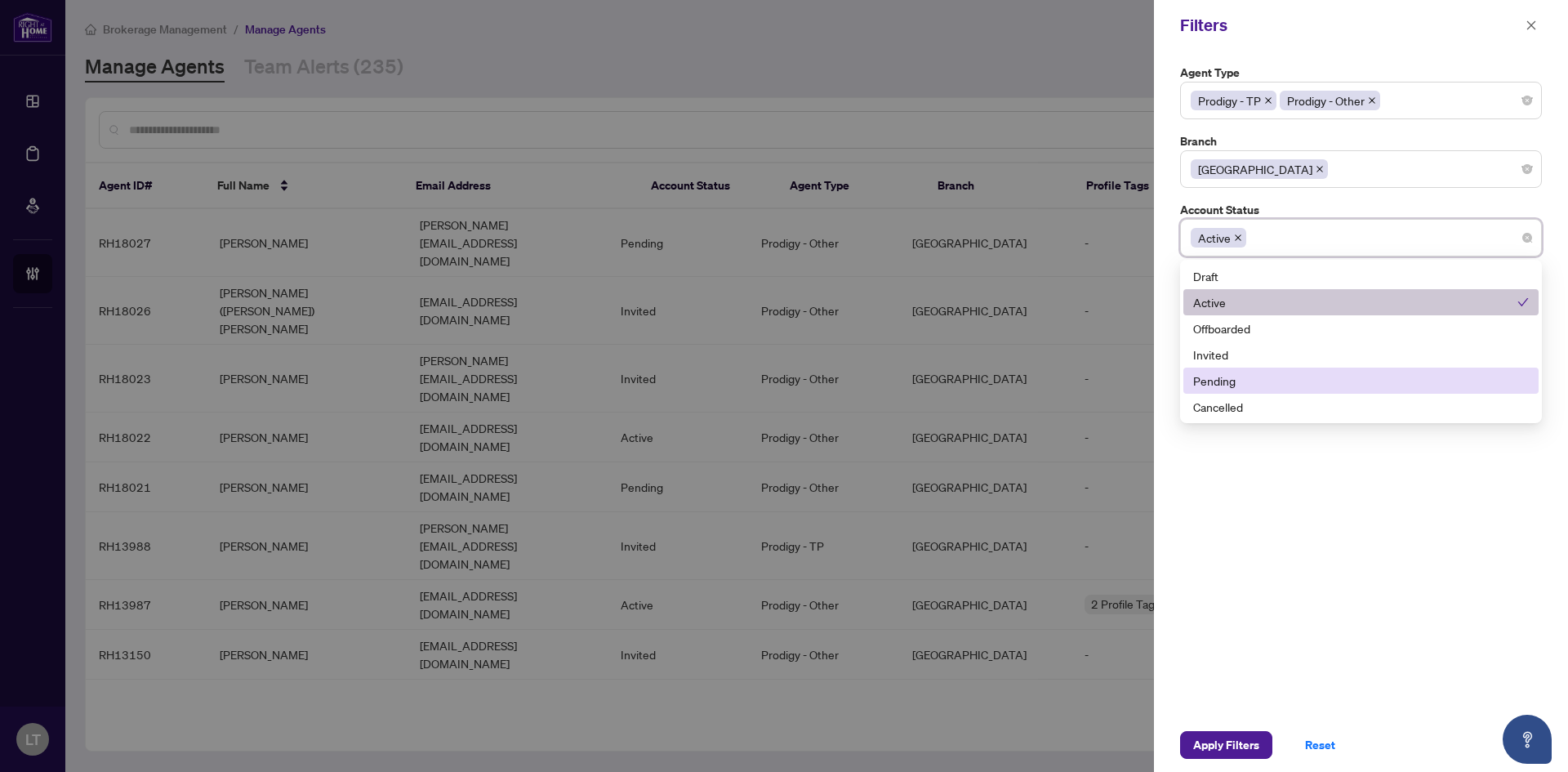
click at [1227, 381] on div "Pending" at bounding box center [1361, 381] width 336 height 18
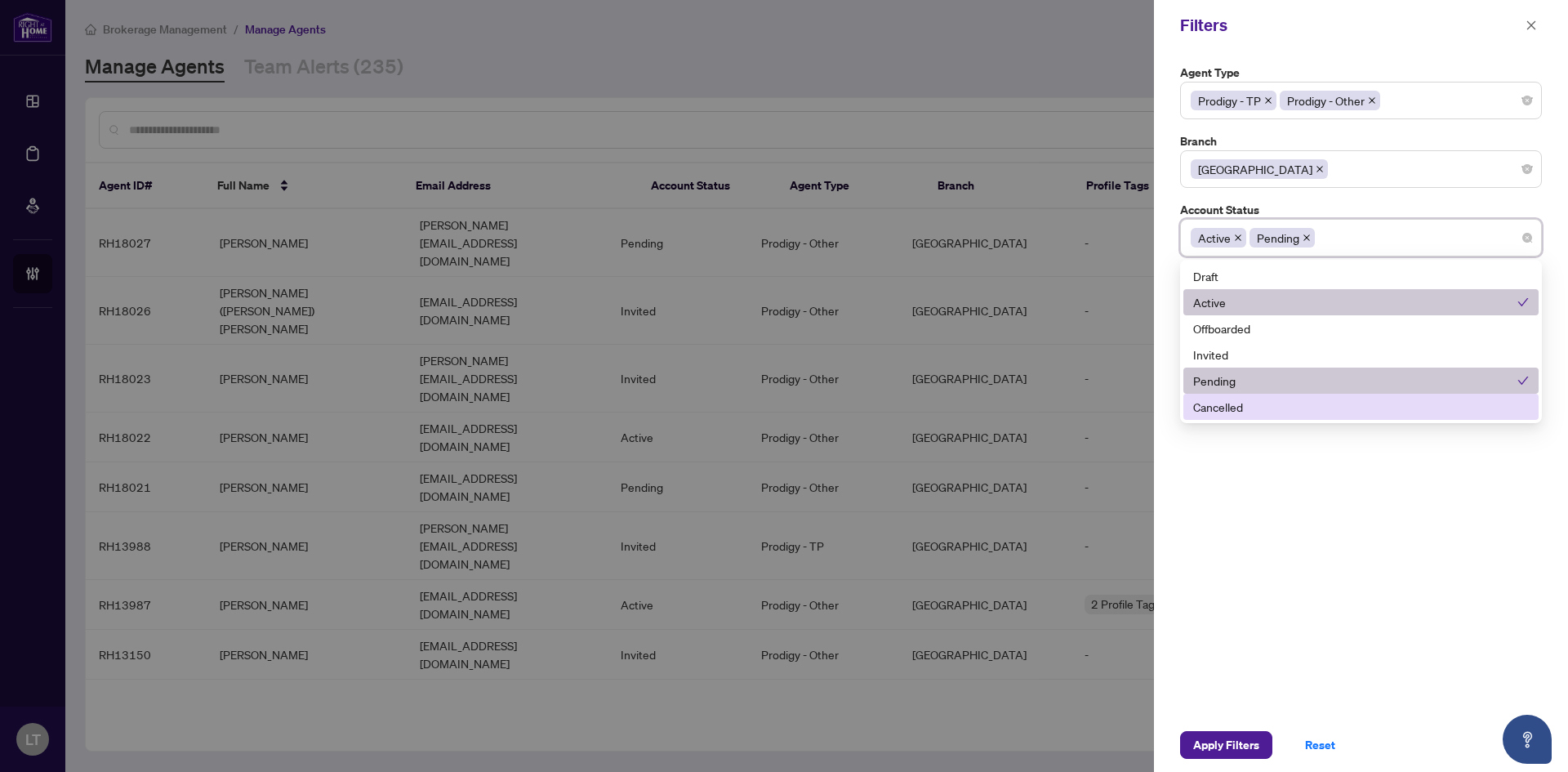
click at [1311, 497] on div "Agent Type Prodigy - TP Prodigy - Other Branch Mississauga Account Status Activ…" at bounding box center [1361, 383] width 414 height 667
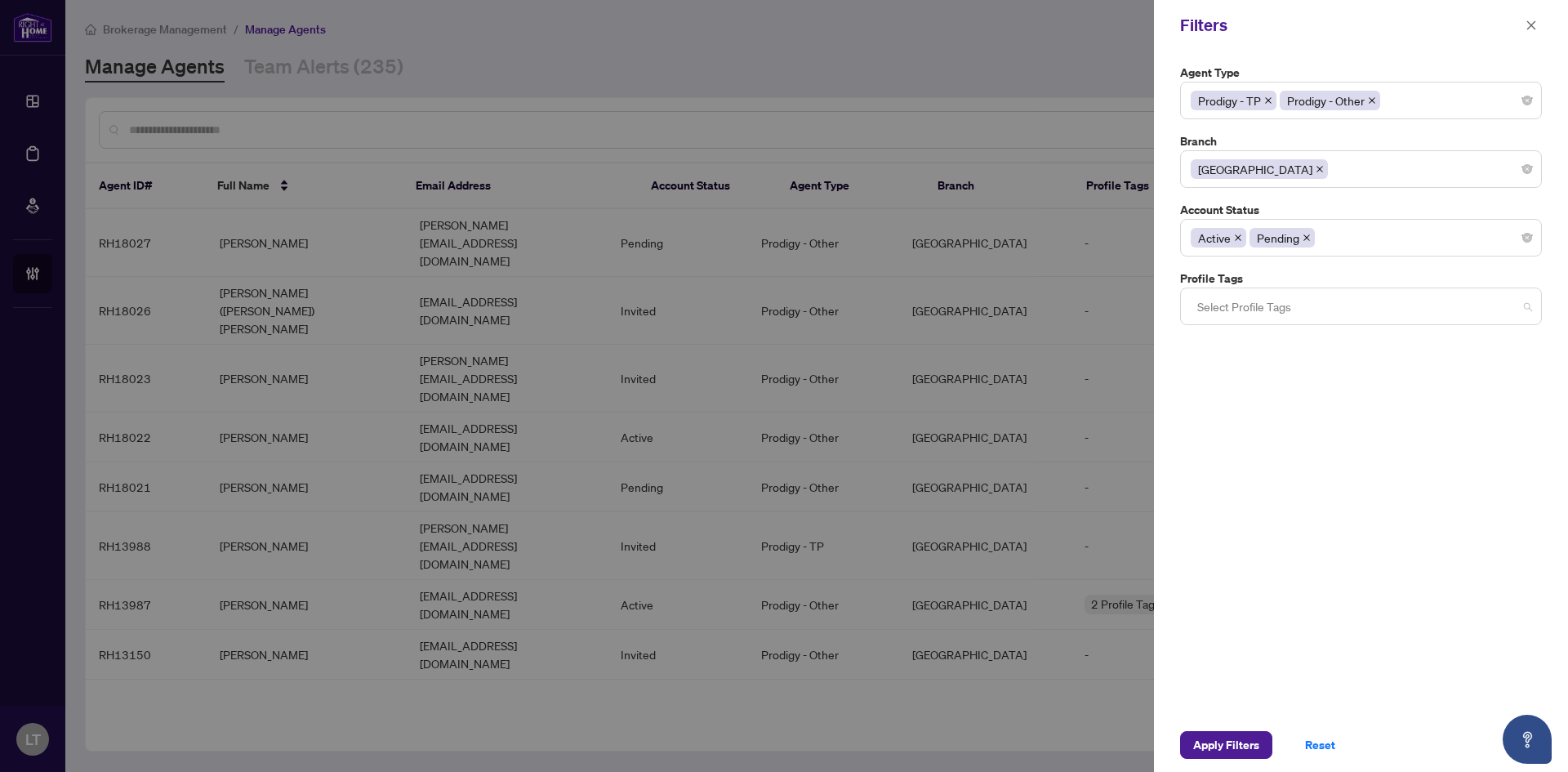
click at [1304, 298] on div at bounding box center [1361, 306] width 341 height 29
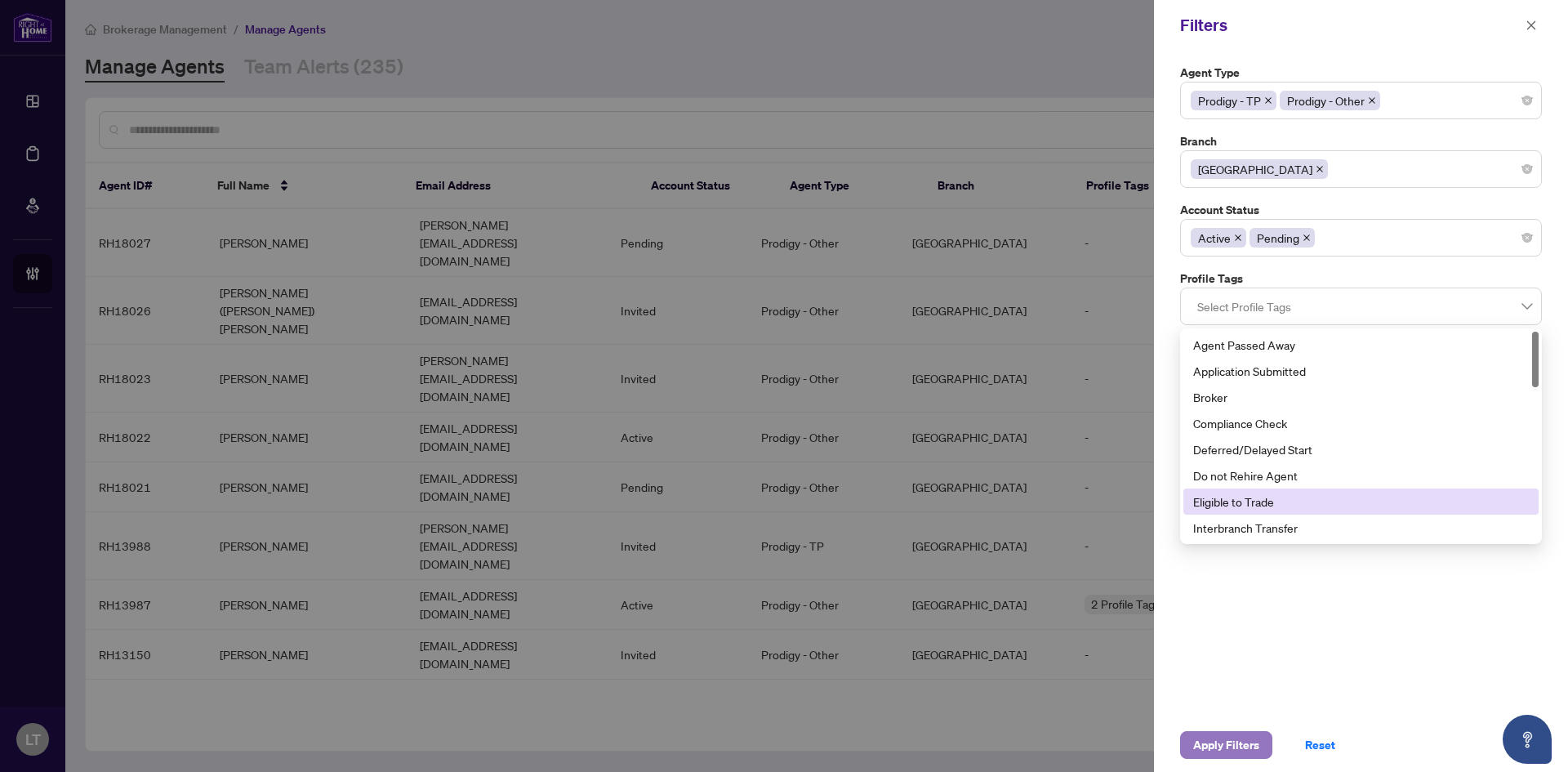
click at [1234, 743] on span "Apply Filters" at bounding box center [1226, 745] width 66 height 26
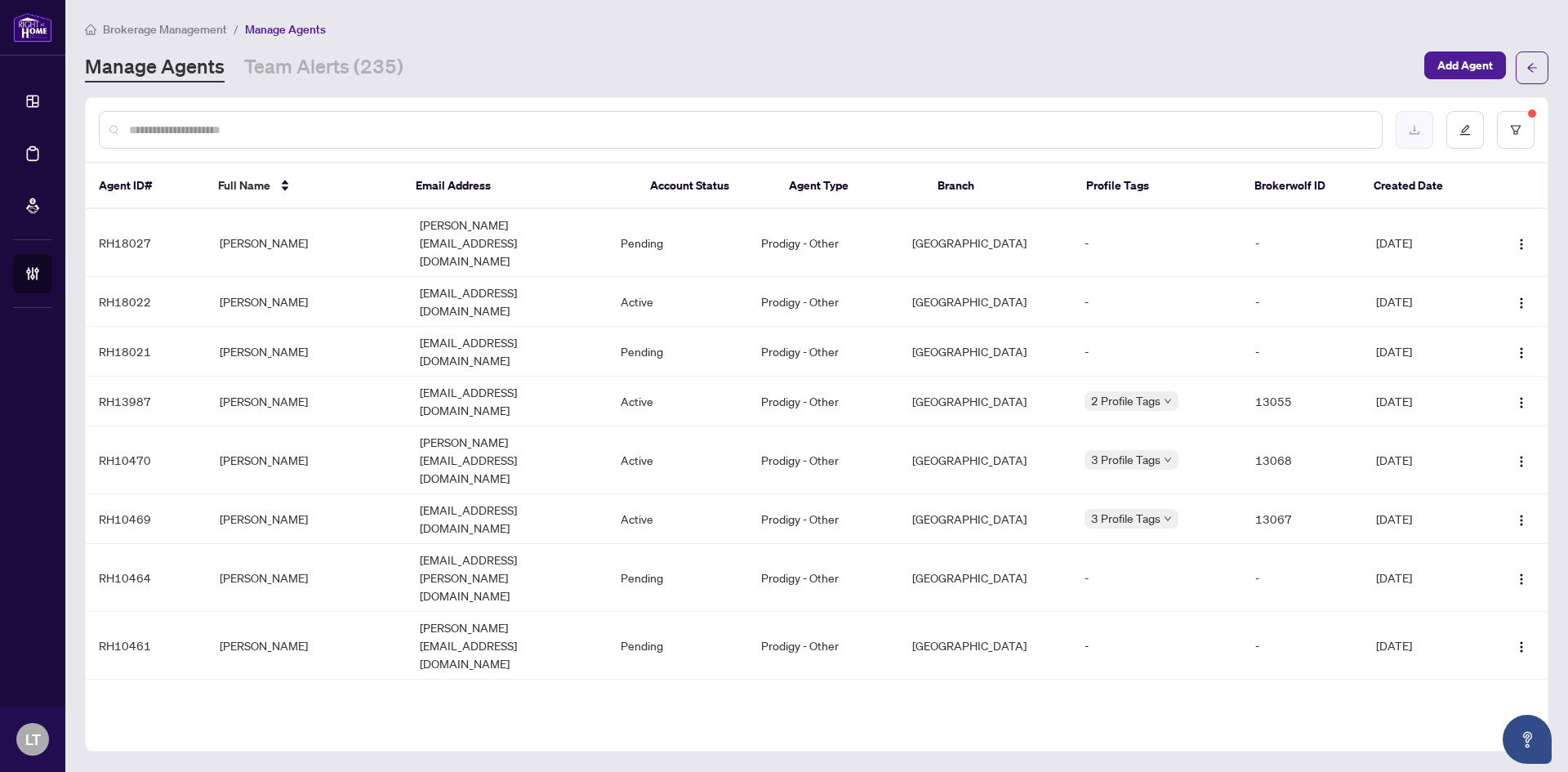
click at [1415, 134] on icon "download" at bounding box center [1414, 130] width 10 height 9
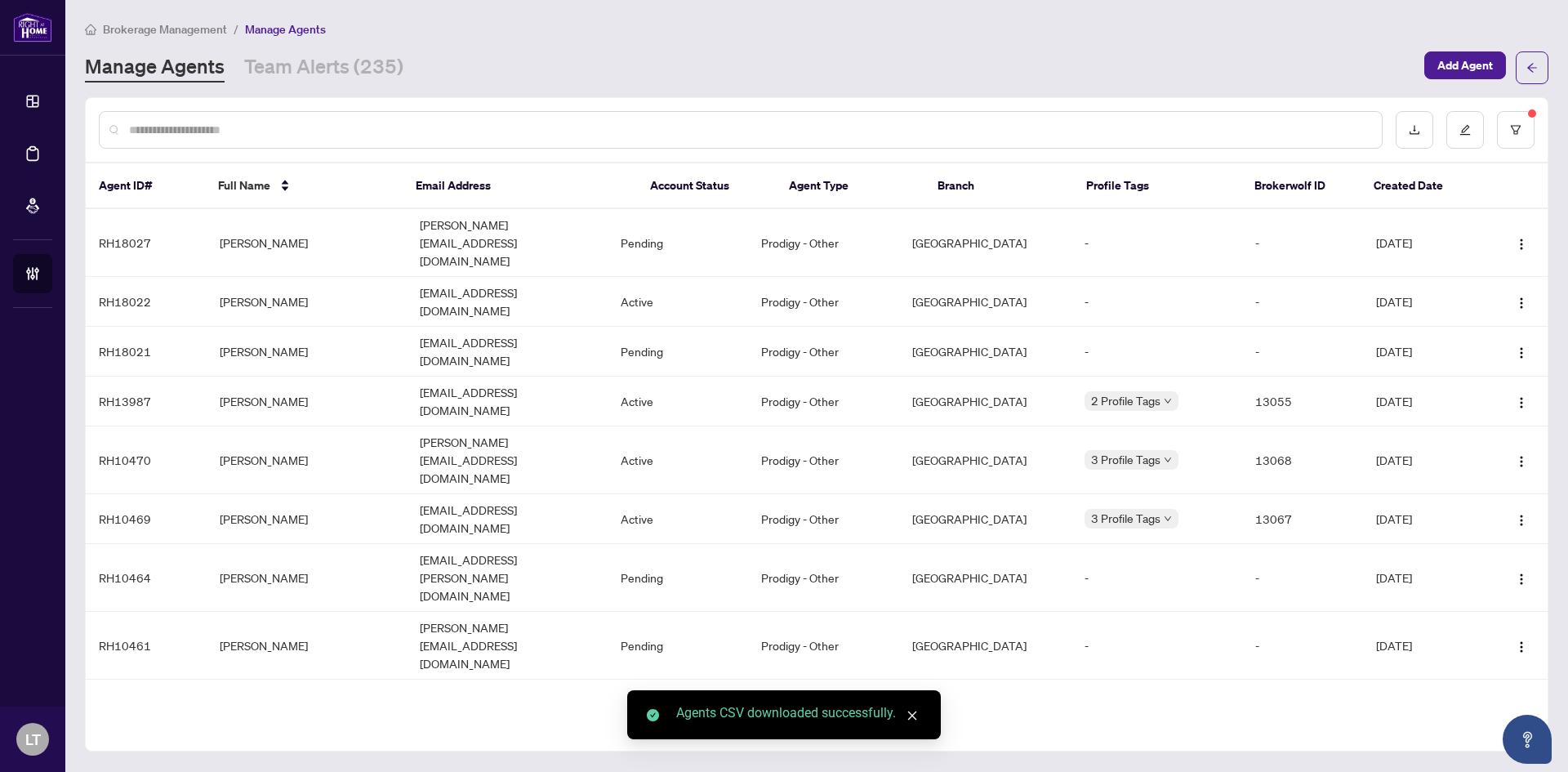
drag, startPoint x: 817, startPoint y: 705, endPoint x: 817, endPoint y: 714, distance: 9.0
click at [817, 713] on div "Agents CSV downloaded successfully." at bounding box center [799, 713] width 245 height 20
